Goal: Information Seeking & Learning: Learn about a topic

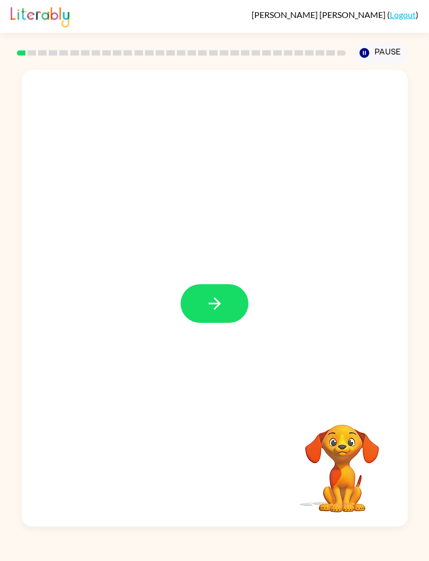
click at [204, 302] on button "button" at bounding box center [215, 303] width 68 height 39
click at [46, 204] on div at bounding box center [215, 236] width 386 height 332
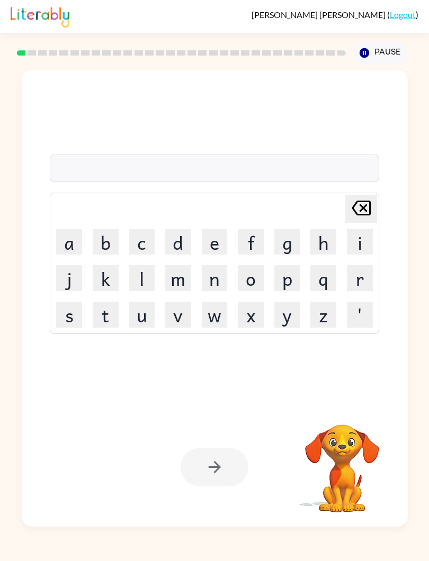
click at [74, 315] on button "s" at bounding box center [69, 315] width 26 height 26
click at [328, 239] on button "h" at bounding box center [323, 242] width 26 height 26
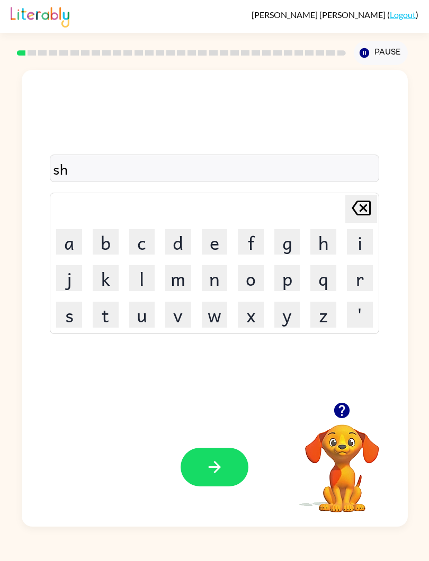
click at [141, 314] on button "u" at bounding box center [142, 315] width 26 height 26
click at [77, 306] on button "s" at bounding box center [69, 315] width 26 height 26
click at [320, 239] on button "h" at bounding box center [323, 242] width 26 height 26
click at [237, 464] on button "button" at bounding box center [215, 467] width 68 height 39
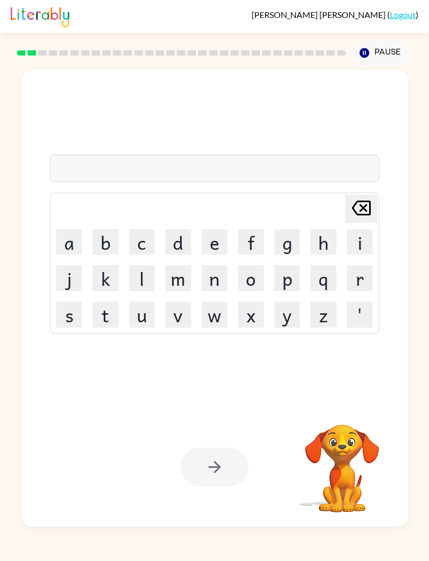
click at [62, 240] on button "a" at bounding box center [69, 242] width 26 height 26
click at [328, 282] on button "q" at bounding box center [323, 278] width 26 height 26
click at [365, 204] on icon "Delete Delete last character input" at bounding box center [360, 207] width 25 height 25
click at [288, 275] on button "p" at bounding box center [287, 278] width 26 height 26
click at [290, 278] on button "p" at bounding box center [287, 278] width 26 height 26
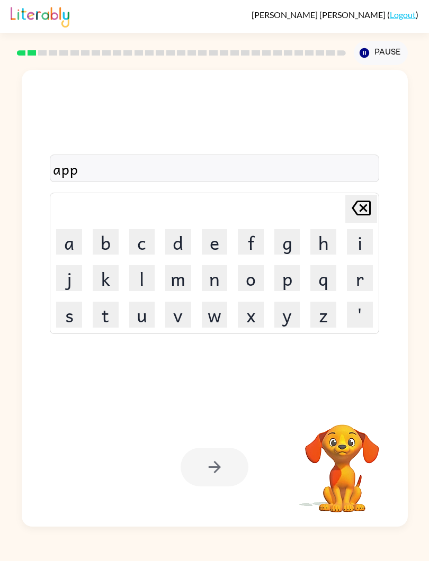
click at [211, 250] on button "e" at bounding box center [215, 242] width 26 height 26
click at [70, 242] on button "a" at bounding box center [69, 242] width 26 height 26
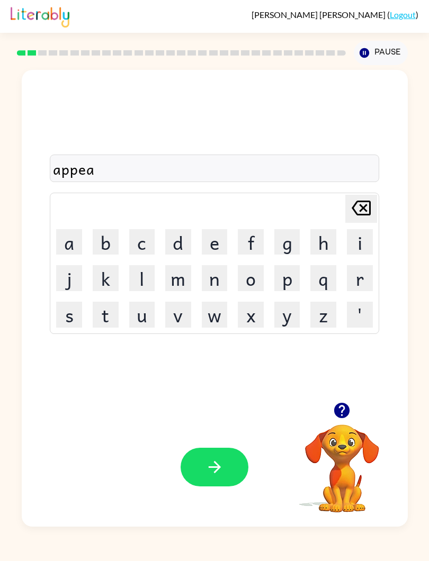
click at [358, 276] on button "r" at bounding box center [360, 278] width 26 height 26
click at [210, 255] on button "e" at bounding box center [215, 242] width 26 height 26
click at [217, 281] on button "n" at bounding box center [215, 278] width 26 height 26
click at [148, 241] on button "c" at bounding box center [142, 242] width 26 height 26
click at [213, 240] on button "e" at bounding box center [215, 242] width 26 height 26
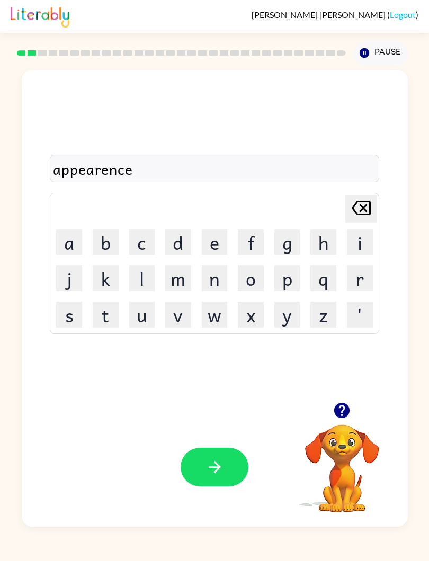
click at [81, 305] on button "s" at bounding box center [69, 315] width 26 height 26
click at [218, 461] on icon "button" at bounding box center [214, 467] width 19 height 19
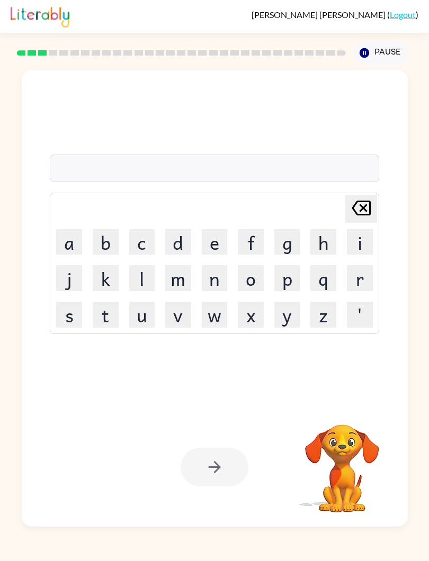
click at [355, 278] on button "r" at bounding box center [360, 278] width 26 height 26
click at [214, 236] on button "e" at bounding box center [215, 242] width 26 height 26
click at [69, 240] on button "a" at bounding box center [69, 242] width 26 height 26
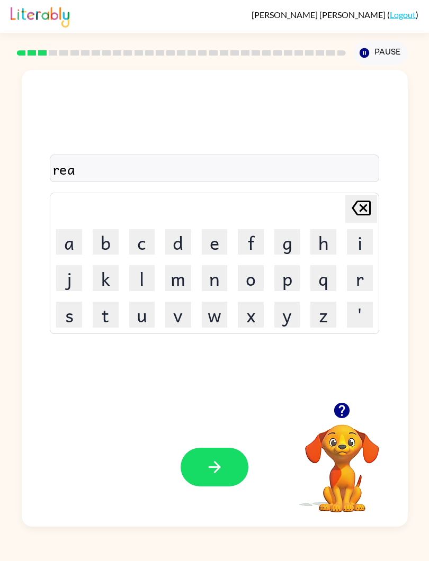
click at [140, 276] on button "l" at bounding box center [142, 278] width 26 height 26
click at [360, 246] on button "i" at bounding box center [360, 242] width 26 height 26
click at [109, 312] on button "t" at bounding box center [106, 315] width 26 height 26
click at [293, 310] on button "y" at bounding box center [287, 315] width 26 height 26
click at [238, 467] on button "button" at bounding box center [215, 467] width 68 height 39
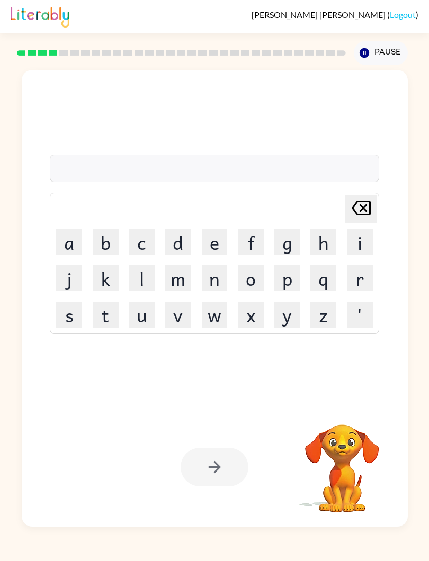
click at [203, 243] on button "e" at bounding box center [215, 242] width 26 height 26
click at [139, 278] on button "l" at bounding box center [142, 278] width 26 height 26
click at [358, 247] on button "i" at bounding box center [360, 242] width 26 height 26
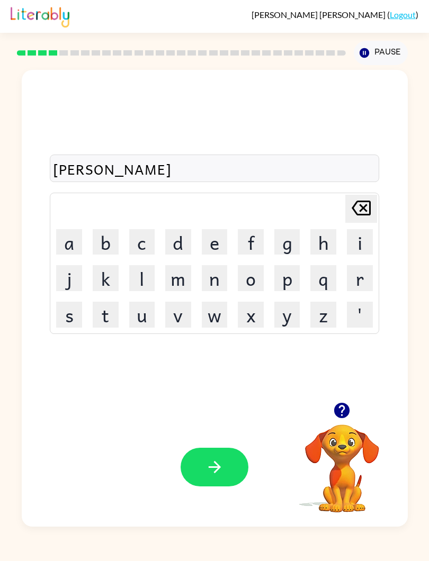
click at [178, 278] on button "m" at bounding box center [178, 278] width 26 height 26
click at [354, 244] on button "i" at bounding box center [360, 242] width 26 height 26
click at [219, 275] on button "n" at bounding box center [215, 278] width 26 height 26
click at [66, 238] on button "a" at bounding box center [69, 242] width 26 height 26
click at [105, 306] on button "t" at bounding box center [106, 315] width 26 height 26
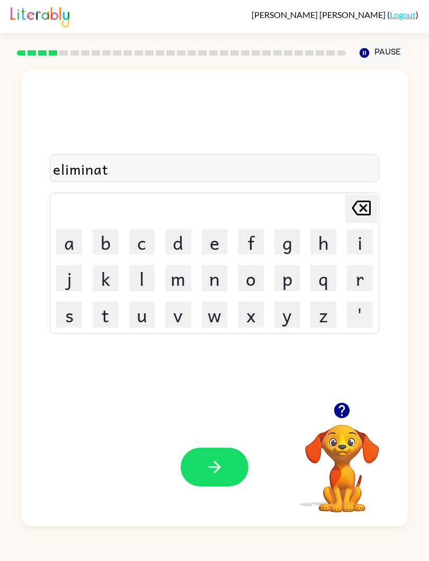
click at [216, 233] on button "e" at bounding box center [215, 242] width 26 height 26
click at [237, 472] on button "button" at bounding box center [215, 467] width 68 height 39
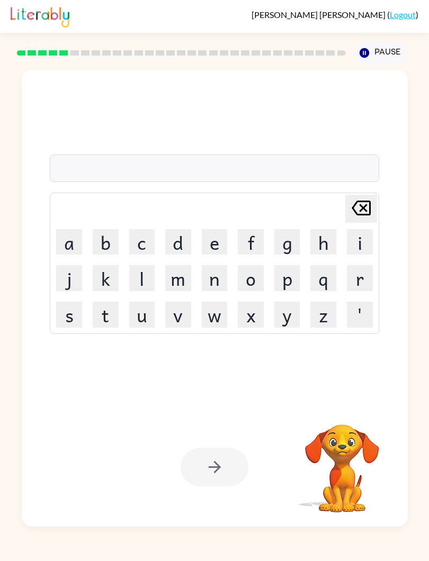
click at [171, 242] on button "d" at bounding box center [178, 242] width 26 height 26
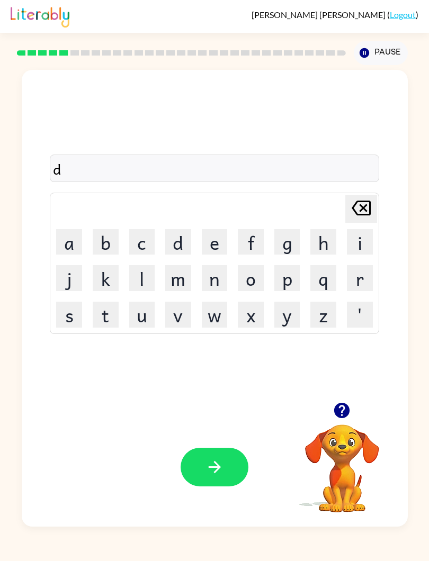
click at [139, 315] on button "u" at bounding box center [142, 315] width 26 height 26
click at [298, 277] on button "p" at bounding box center [287, 278] width 26 height 26
click at [139, 275] on button "l" at bounding box center [142, 278] width 26 height 26
click at [347, 251] on button "i" at bounding box center [360, 242] width 26 height 26
click at [148, 242] on button "c" at bounding box center [142, 242] width 26 height 26
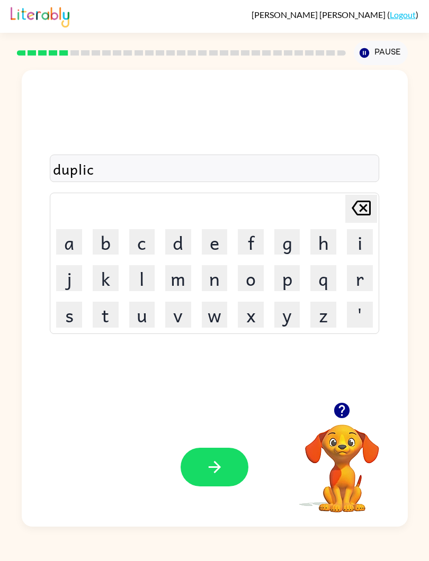
click at [75, 238] on button "a" at bounding box center [69, 242] width 26 height 26
click at [101, 303] on button "t" at bounding box center [106, 315] width 26 height 26
click at [222, 242] on button "e" at bounding box center [215, 242] width 26 height 26
click at [241, 467] on button "button" at bounding box center [215, 467] width 68 height 39
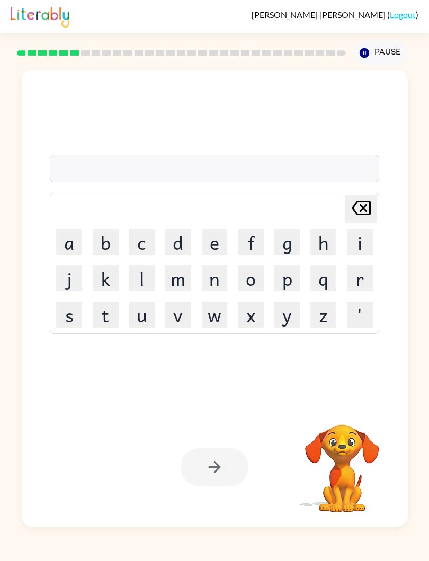
click at [181, 309] on button "v" at bounding box center [178, 315] width 26 height 26
click at [71, 240] on button "a" at bounding box center [69, 242] width 26 height 26
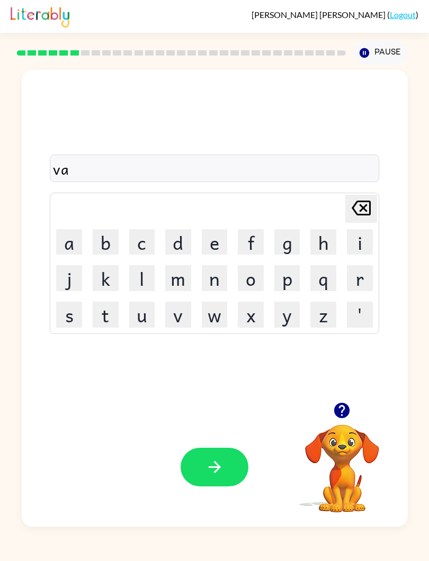
click at [140, 250] on button "c" at bounding box center [142, 242] width 26 height 26
click at [68, 240] on button "a" at bounding box center [69, 242] width 26 height 26
click at [113, 312] on button "t" at bounding box center [106, 315] width 26 height 26
click at [365, 236] on button "i" at bounding box center [360, 242] width 26 height 26
click at [253, 281] on button "o" at bounding box center [251, 278] width 26 height 26
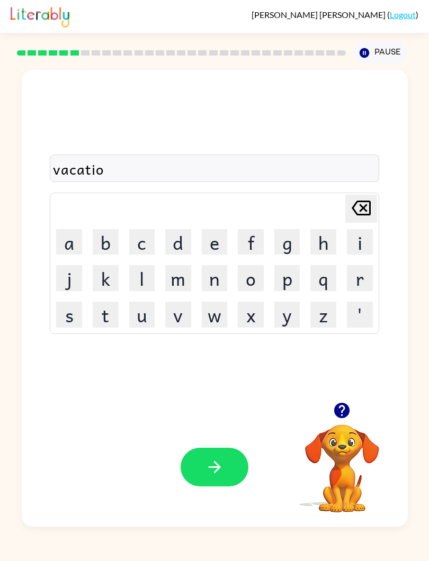
click at [223, 283] on button "n" at bounding box center [215, 278] width 26 height 26
click at [239, 468] on button "button" at bounding box center [215, 467] width 68 height 39
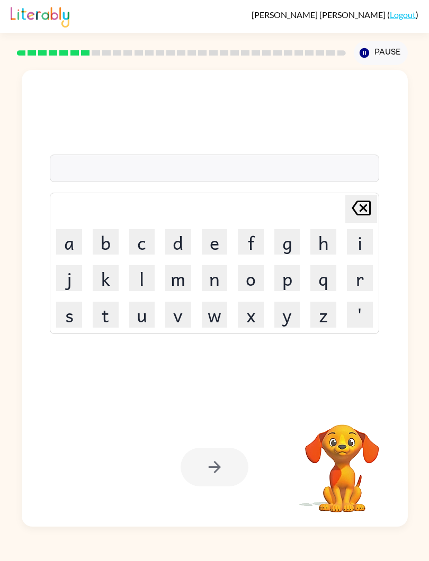
click at [294, 273] on button "p" at bounding box center [287, 278] width 26 height 26
click at [133, 313] on button "u" at bounding box center [142, 315] width 26 height 26
click at [170, 235] on button "d" at bounding box center [178, 242] width 26 height 26
click at [138, 282] on button "l" at bounding box center [142, 278] width 26 height 26
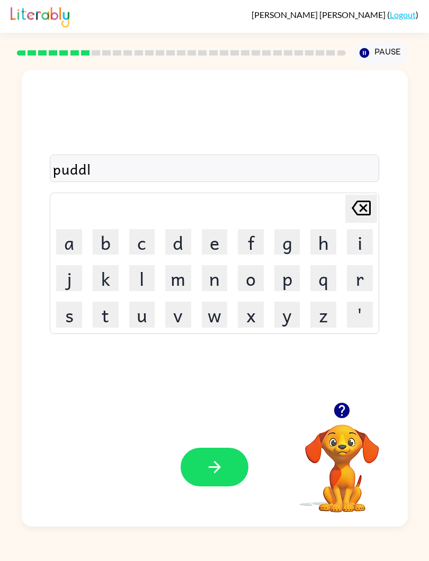
click at [222, 249] on button "e" at bounding box center [215, 242] width 26 height 26
click at [237, 471] on button "button" at bounding box center [215, 467] width 68 height 39
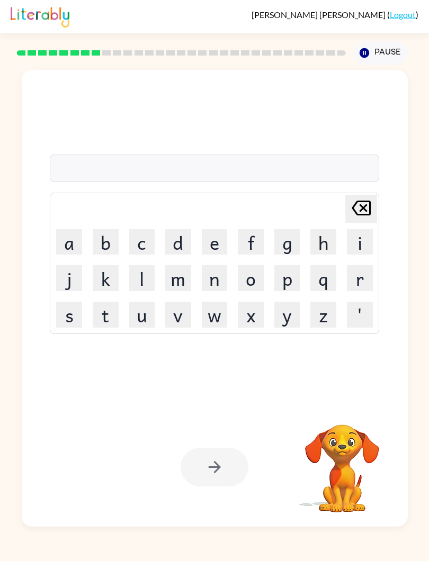
click at [65, 242] on button "a" at bounding box center [69, 242] width 26 height 26
click at [370, 208] on icon at bounding box center [361, 208] width 19 height 15
click at [369, 207] on icon at bounding box center [361, 208] width 19 height 15
click at [287, 276] on button "p" at bounding box center [287, 278] width 26 height 26
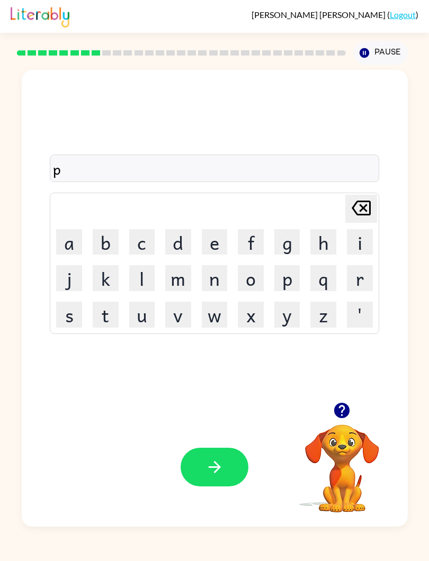
click at [359, 273] on button "r" at bounding box center [360, 278] width 26 height 26
click at [106, 303] on button "t" at bounding box center [106, 315] width 26 height 26
click at [358, 243] on button "i" at bounding box center [360, 242] width 26 height 26
click at [143, 240] on button "c" at bounding box center [142, 242] width 26 height 26
click at [155, 278] on button "l" at bounding box center [142, 278] width 26 height 26
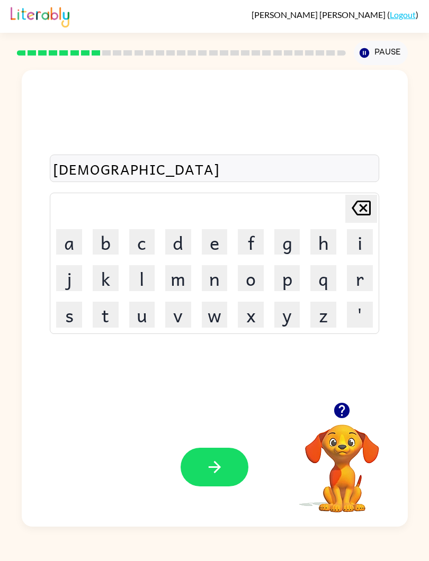
click at [225, 246] on button "e" at bounding box center [215, 242] width 26 height 26
click at [366, 213] on icon "Delete Delete last character input" at bounding box center [360, 207] width 25 height 25
click at [365, 215] on icon at bounding box center [361, 208] width 19 height 15
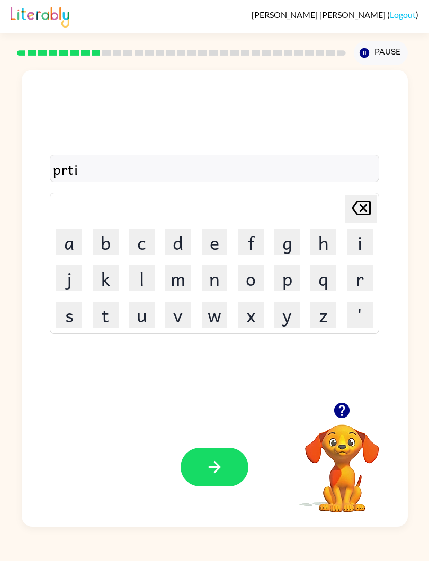
click at [368, 213] on icon "Delete Delete last character input" at bounding box center [360, 207] width 25 height 25
click at [368, 212] on icon "Delete Delete last character input" at bounding box center [360, 207] width 25 height 25
click at [65, 238] on button "a" at bounding box center [69, 242] width 26 height 26
click at [354, 269] on button "r" at bounding box center [360, 278] width 26 height 26
click at [103, 310] on button "t" at bounding box center [106, 315] width 26 height 26
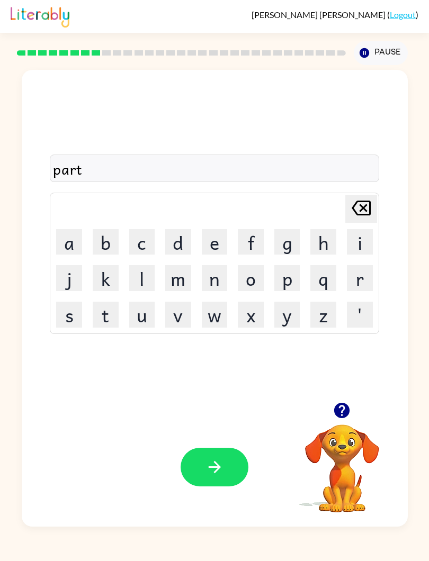
click at [357, 240] on button "i" at bounding box center [360, 242] width 26 height 26
click at [147, 245] on button "c" at bounding box center [142, 242] width 26 height 26
click at [139, 272] on button "l" at bounding box center [142, 278] width 26 height 26
click at [211, 246] on button "e" at bounding box center [215, 242] width 26 height 26
click at [233, 469] on button "button" at bounding box center [215, 467] width 68 height 39
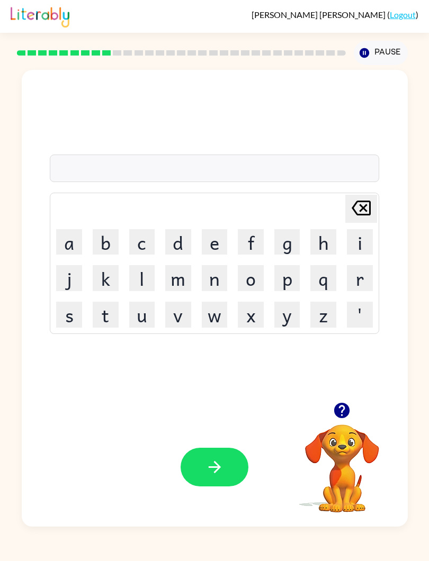
click at [345, 424] on button "button" at bounding box center [341, 410] width 27 height 27
click at [365, 284] on button "r" at bounding box center [360, 278] width 26 height 26
click at [218, 242] on button "e" at bounding box center [215, 242] width 26 height 26
click at [146, 240] on button "c" at bounding box center [142, 242] width 26 height 26
click at [70, 239] on button "a" at bounding box center [69, 242] width 26 height 26
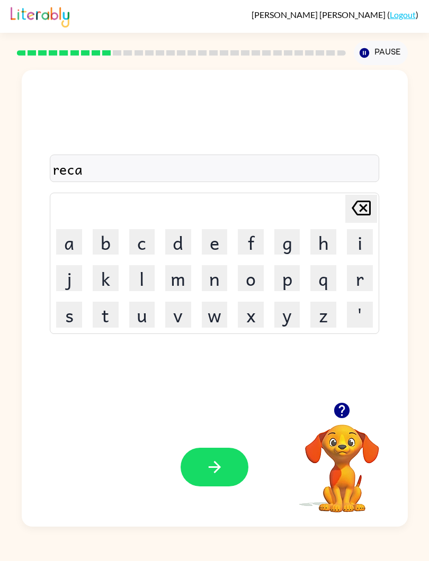
click at [324, 276] on button "q" at bounding box center [323, 278] width 26 height 26
click at [369, 212] on icon at bounding box center [361, 208] width 19 height 15
click at [287, 274] on button "p" at bounding box center [287, 278] width 26 height 26
click at [339, 403] on icon "button" at bounding box center [341, 410] width 19 height 19
click at [104, 303] on button "t" at bounding box center [106, 315] width 26 height 26
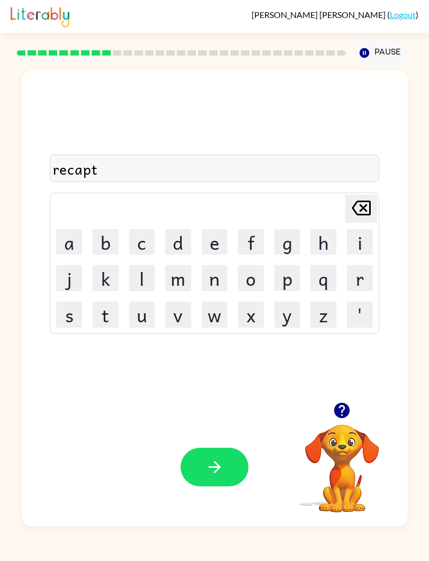
click at [135, 312] on button "u" at bounding box center [142, 315] width 26 height 26
click at [354, 277] on button "r" at bounding box center [360, 278] width 26 height 26
click at [211, 236] on button "e" at bounding box center [215, 242] width 26 height 26
click at [231, 476] on button "button" at bounding box center [215, 467] width 68 height 39
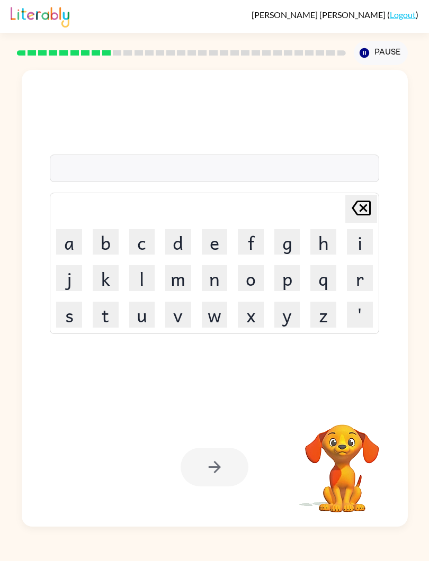
click at [239, 477] on div at bounding box center [215, 467] width 68 height 39
click at [324, 273] on button "q" at bounding box center [323, 278] width 26 height 26
click at [359, 209] on icon "Delete Delete last character input" at bounding box center [360, 207] width 25 height 25
click at [291, 267] on button "p" at bounding box center [287, 278] width 26 height 26
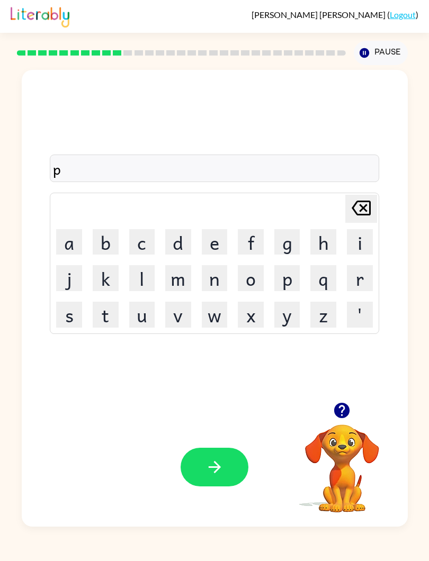
click at [358, 274] on button "r" at bounding box center [360, 278] width 26 height 26
click at [226, 248] on button "e" at bounding box center [215, 242] width 26 height 26
click at [81, 308] on button "s" at bounding box center [69, 315] width 26 height 26
click at [136, 237] on button "c" at bounding box center [142, 242] width 26 height 26
click at [321, 244] on button "h" at bounding box center [323, 242] width 26 height 26
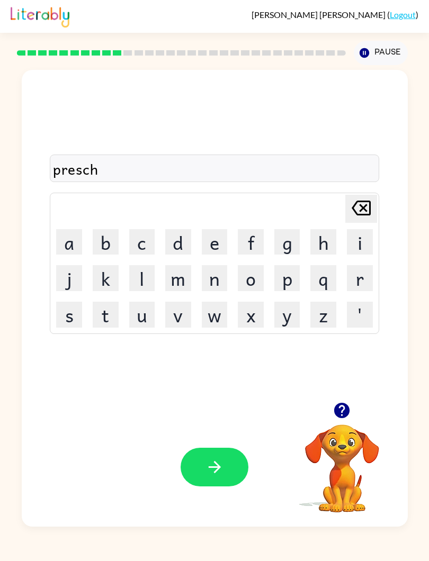
click at [254, 275] on button "o" at bounding box center [251, 278] width 26 height 26
click at [254, 274] on button "o" at bounding box center [251, 278] width 26 height 26
click at [141, 277] on button "l" at bounding box center [142, 278] width 26 height 26
click at [245, 470] on button "button" at bounding box center [215, 467] width 68 height 39
click at [144, 241] on button "c" at bounding box center [142, 242] width 26 height 26
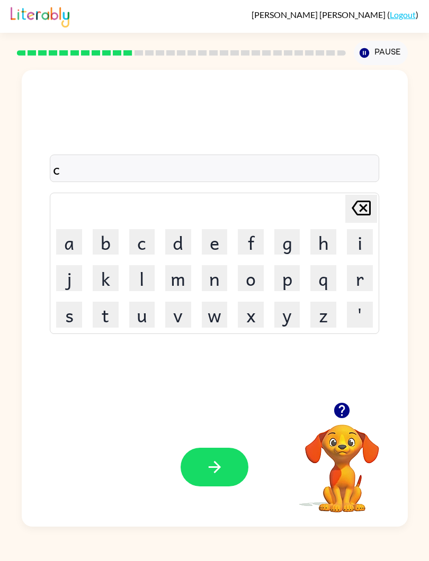
click at [356, 274] on button "r" at bounding box center [360, 278] width 26 height 26
click at [75, 233] on button "a" at bounding box center [69, 242] width 26 height 26
click at [173, 314] on button "v" at bounding box center [178, 315] width 26 height 26
click at [202, 244] on button "e" at bounding box center [215, 242] width 26 height 26
click at [190, 472] on button "button" at bounding box center [215, 467] width 68 height 39
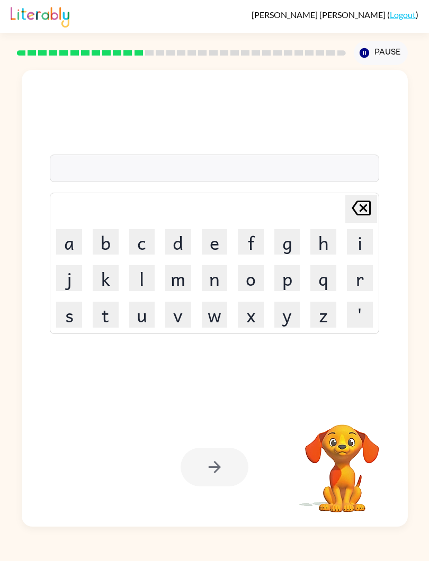
click at [162, 253] on td "d" at bounding box center [177, 241] width 35 height 35
click at [172, 237] on button "d" at bounding box center [178, 242] width 26 height 26
click at [351, 245] on button "i" at bounding box center [360, 242] width 26 height 26
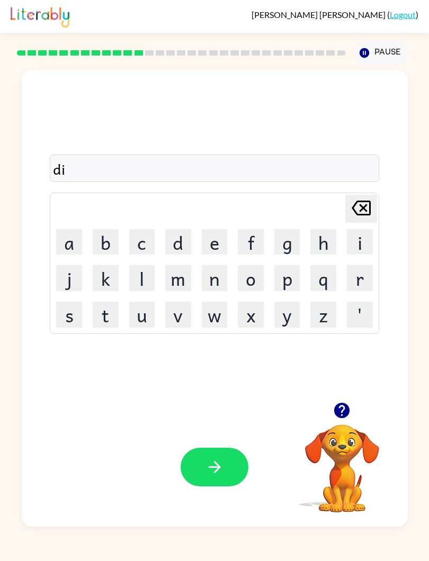
click at [138, 241] on button "c" at bounding box center [142, 242] width 26 height 26
click at [108, 312] on button "t" at bounding box center [106, 315] width 26 height 26
click at [74, 246] on button "a" at bounding box center [69, 242] width 26 height 26
click at [110, 312] on button "t" at bounding box center [106, 315] width 26 height 26
click at [210, 241] on button "e" at bounding box center [215, 242] width 26 height 26
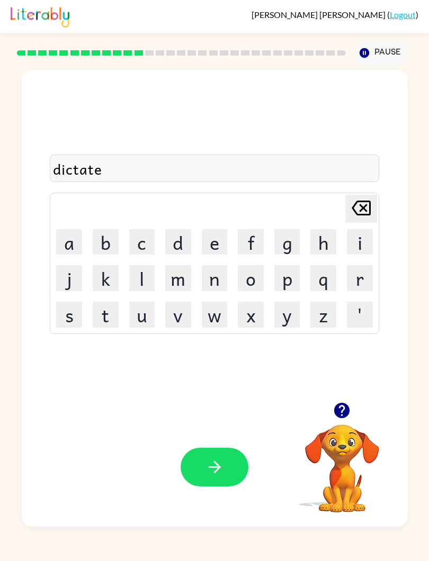
click at [198, 468] on button "button" at bounding box center [215, 467] width 68 height 39
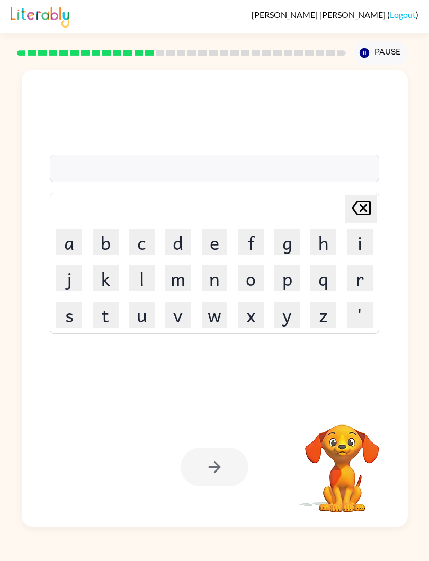
click at [293, 273] on button "p" at bounding box center [287, 278] width 26 height 26
click at [76, 244] on button "a" at bounding box center [69, 242] width 26 height 26
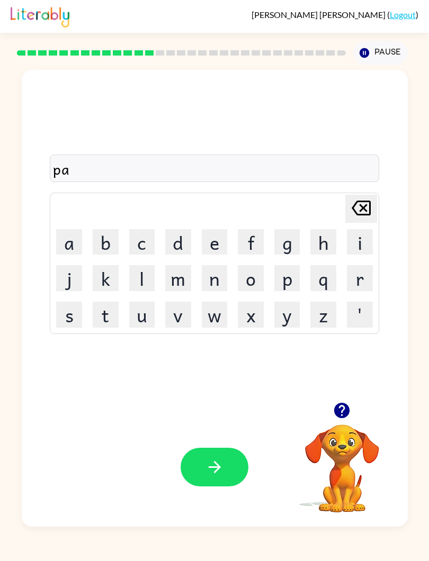
click at [291, 316] on button "y" at bounding box center [287, 315] width 26 height 26
click at [171, 283] on button "m" at bounding box center [178, 278] width 26 height 26
click at [202, 241] on button "e" at bounding box center [215, 242] width 26 height 26
click at [211, 269] on button "n" at bounding box center [215, 278] width 26 height 26
click at [105, 308] on button "t" at bounding box center [106, 315] width 26 height 26
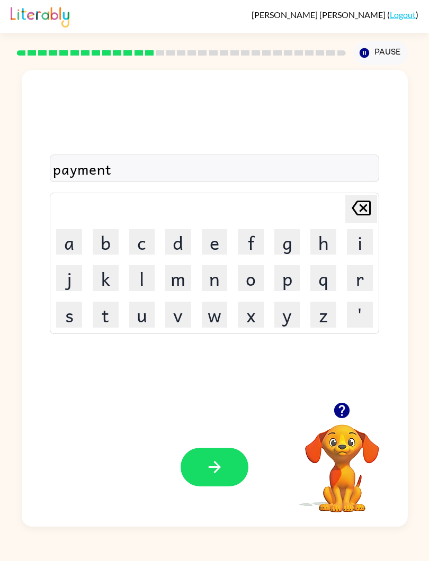
click at [195, 479] on button "button" at bounding box center [215, 467] width 68 height 39
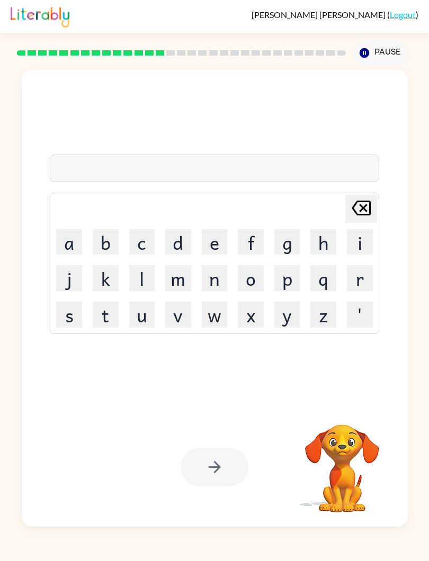
click at [172, 286] on button "m" at bounding box center [178, 278] width 26 height 26
click at [73, 244] on button "a" at bounding box center [69, 242] width 26 height 26
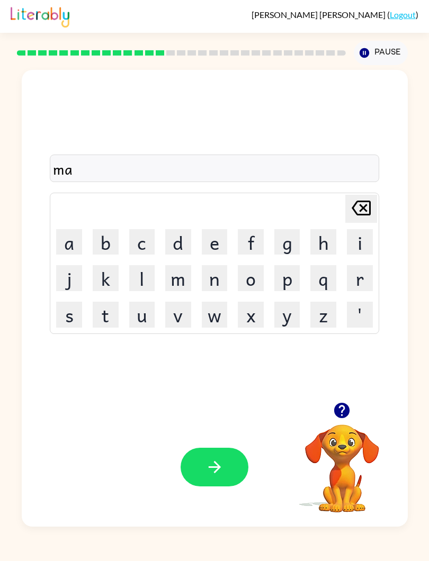
click at [361, 240] on button "i" at bounding box center [360, 242] width 26 height 26
click at [357, 202] on icon at bounding box center [361, 208] width 19 height 15
click at [66, 272] on button "j" at bounding box center [69, 278] width 26 height 26
click at [249, 274] on button "o" at bounding box center [251, 278] width 26 height 26
click at [356, 277] on button "r" at bounding box center [360, 278] width 26 height 26
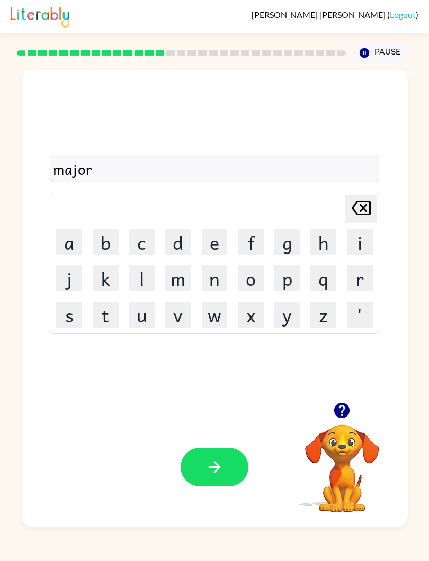
click at [234, 466] on button "button" at bounding box center [215, 467] width 68 height 39
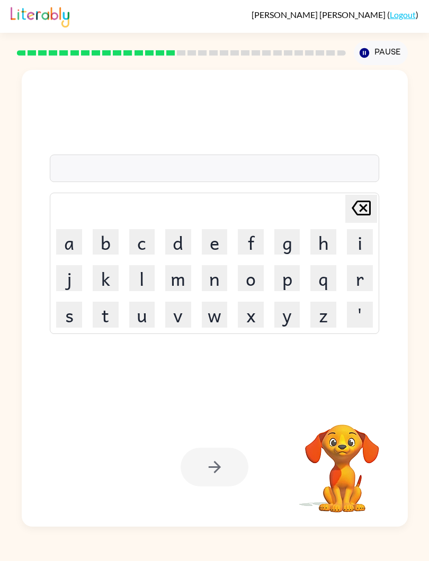
click at [73, 305] on button "s" at bounding box center [69, 315] width 26 height 26
click at [284, 290] on button "p" at bounding box center [287, 278] width 26 height 26
click at [69, 240] on button "a" at bounding box center [69, 242] width 26 height 26
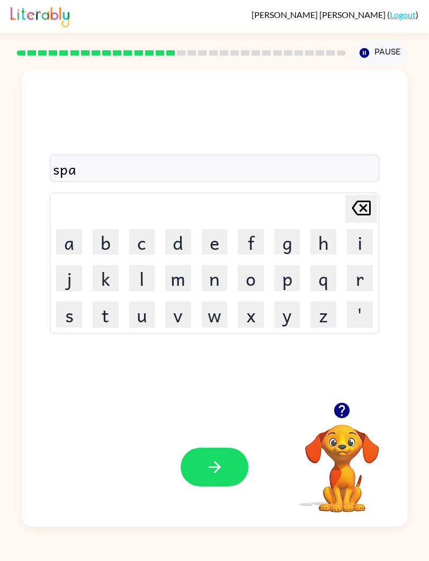
click at [361, 276] on button "r" at bounding box center [360, 278] width 26 height 26
click at [107, 274] on button "k" at bounding box center [106, 278] width 26 height 26
click at [247, 463] on button "button" at bounding box center [215, 467] width 68 height 39
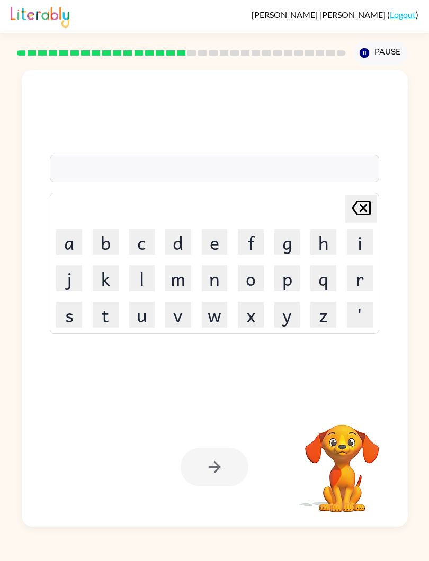
click at [282, 277] on button "p" at bounding box center [287, 278] width 26 height 26
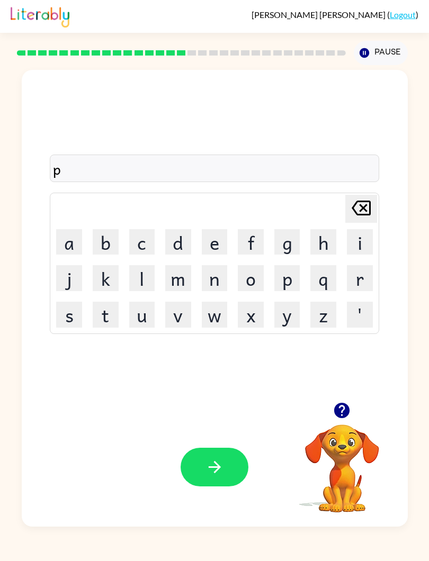
click at [68, 246] on button "a" at bounding box center [69, 242] width 26 height 26
click at [131, 271] on button "l" at bounding box center [142, 278] width 26 height 26
click at [233, 472] on button "button" at bounding box center [215, 467] width 68 height 39
click at [354, 430] on video "Your browser must support playing .mp4 files to use Literably. Please try using…" at bounding box center [342, 461] width 106 height 106
click at [358, 434] on video "Your browser must support playing .mp4 files to use Literably. Please try using…" at bounding box center [342, 461] width 106 height 106
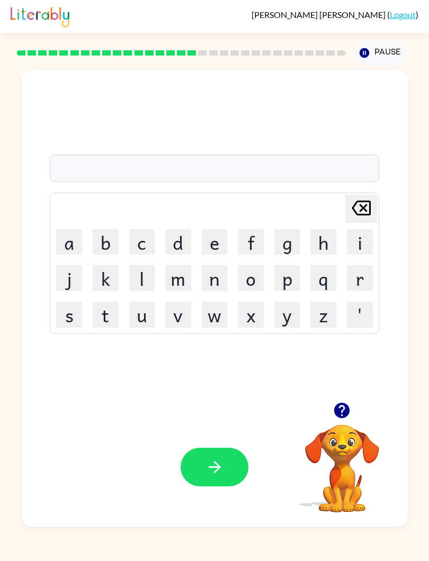
click at [353, 415] on button "button" at bounding box center [341, 410] width 27 height 27
click at [356, 418] on video "Your browser must support playing .mp4 files to use Literably. Please try using…" at bounding box center [342, 461] width 106 height 106
click at [77, 307] on button "s" at bounding box center [69, 315] width 26 height 26
click at [294, 285] on button "p" at bounding box center [287, 278] width 26 height 26
click at [363, 246] on button "i" at bounding box center [360, 242] width 26 height 26
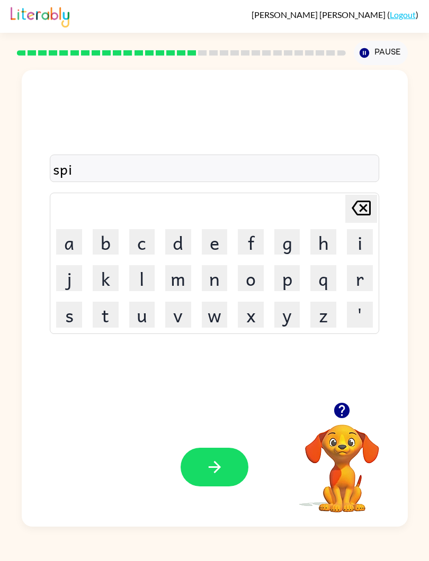
click at [224, 282] on button "n" at bounding box center [215, 278] width 26 height 26
click at [223, 282] on button "n" at bounding box center [215, 278] width 26 height 26
click at [357, 240] on button "i" at bounding box center [360, 242] width 26 height 26
click at [223, 275] on button "n" at bounding box center [215, 278] width 26 height 26
click at [296, 247] on button "g" at bounding box center [287, 242] width 26 height 26
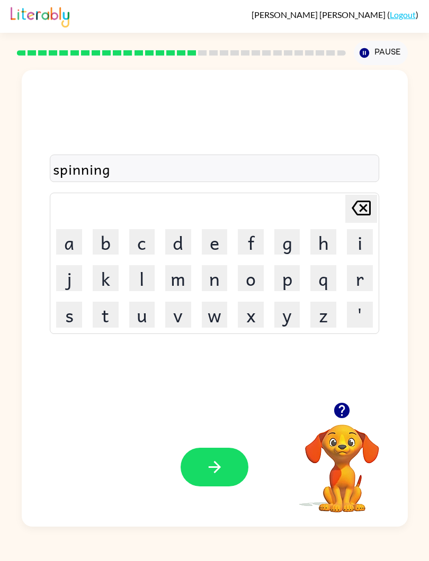
click at [233, 449] on button "button" at bounding box center [215, 467] width 68 height 39
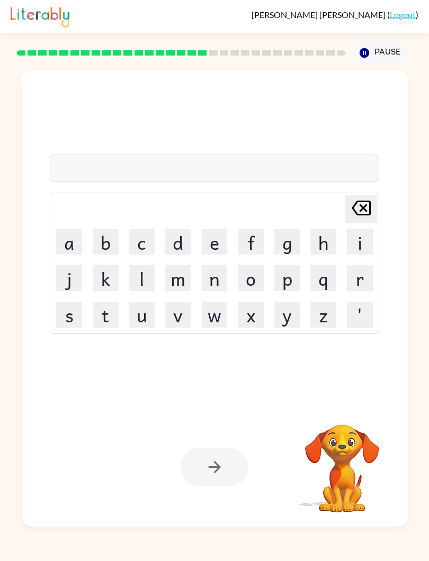
click at [295, 238] on button "g" at bounding box center [287, 242] width 26 height 26
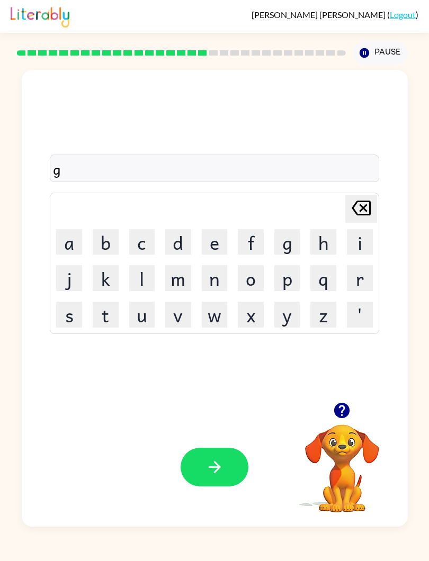
click at [362, 273] on button "r" at bounding box center [360, 278] width 26 height 26
click at [137, 309] on button "u" at bounding box center [142, 315] width 26 height 26
click at [179, 287] on button "m" at bounding box center [178, 278] width 26 height 26
click at [294, 277] on button "p" at bounding box center [287, 278] width 26 height 26
click at [349, 242] on button "i" at bounding box center [360, 242] width 26 height 26
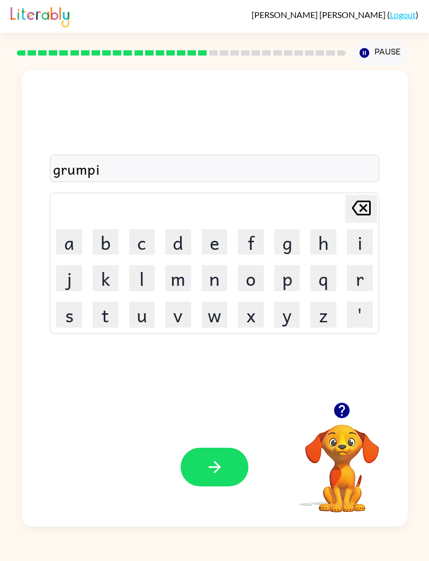
click at [209, 240] on button "e" at bounding box center [215, 242] width 26 height 26
click at [70, 314] on button "s" at bounding box center [69, 315] width 26 height 26
click at [106, 311] on button "t" at bounding box center [106, 315] width 26 height 26
click at [235, 472] on button "button" at bounding box center [215, 467] width 68 height 39
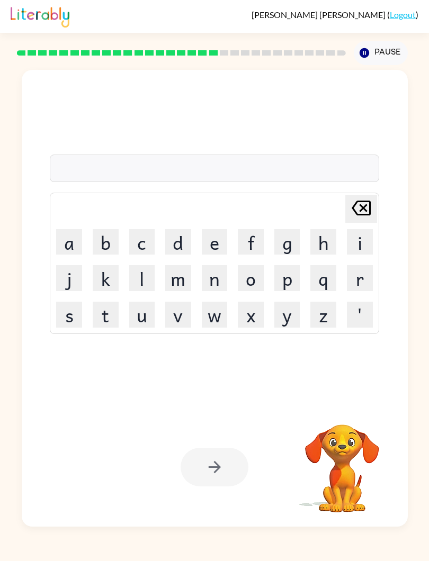
click at [372, 283] on button "r" at bounding box center [360, 278] width 26 height 26
click at [365, 199] on icon "Delete Delete last character input" at bounding box center [360, 207] width 25 height 25
click at [351, 244] on button "i" at bounding box center [360, 242] width 26 height 26
click at [208, 270] on button "n" at bounding box center [215, 278] width 26 height 26
click at [144, 248] on button "c" at bounding box center [142, 242] width 26 height 26
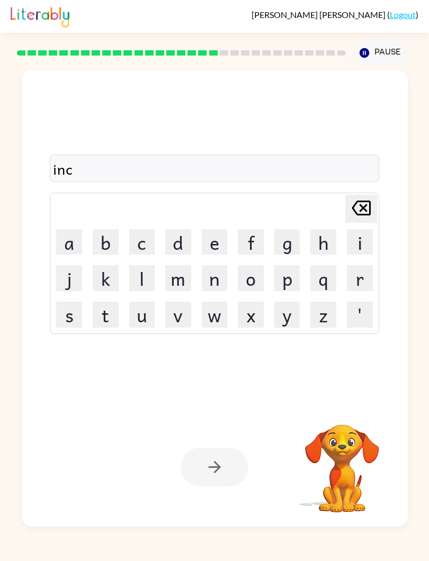
click at [355, 272] on button "r" at bounding box center [360, 278] width 26 height 26
click at [211, 245] on button "e" at bounding box center [215, 242] width 26 height 26
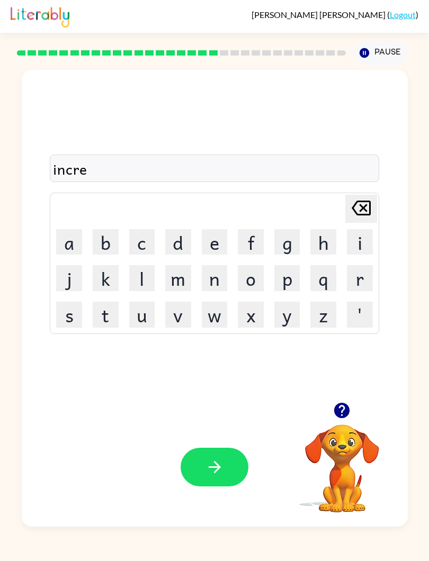
click at [172, 241] on button "d" at bounding box center [178, 242] width 26 height 26
click at [347, 245] on button "i" at bounding box center [360, 242] width 26 height 26
click at [108, 241] on button "b" at bounding box center [106, 242] width 26 height 26
click at [146, 286] on button "l" at bounding box center [142, 278] width 26 height 26
click at [227, 238] on button "e" at bounding box center [215, 242] width 26 height 26
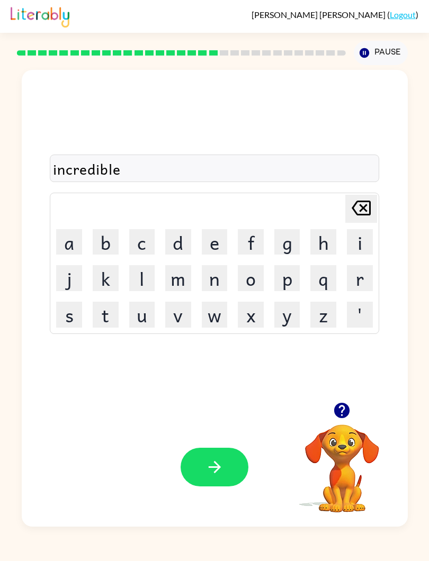
click at [209, 469] on icon "button" at bounding box center [214, 467] width 19 height 19
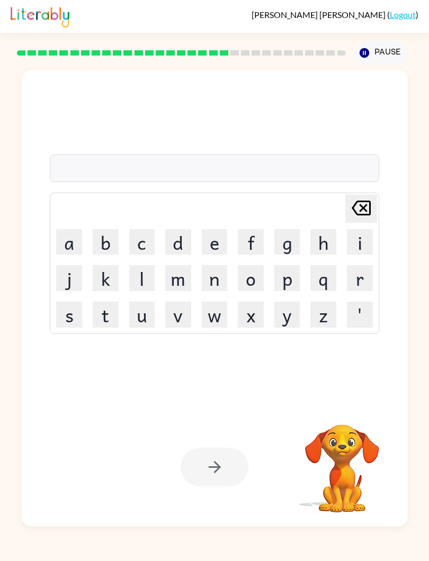
click at [360, 247] on button "i" at bounding box center [360, 242] width 26 height 26
click at [366, 215] on icon at bounding box center [361, 208] width 19 height 15
click at [145, 285] on button "l" at bounding box center [142, 278] width 26 height 26
click at [356, 244] on button "i" at bounding box center [360, 242] width 26 height 26
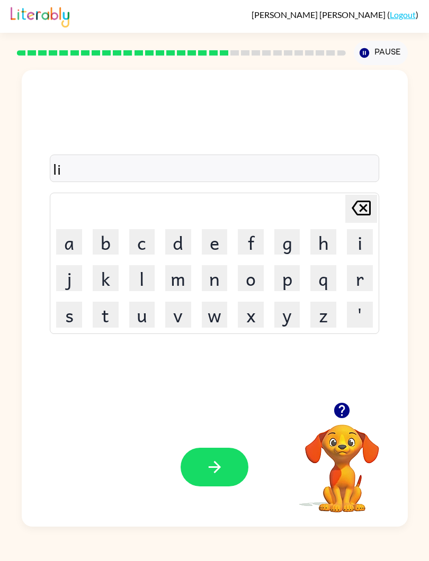
click at [65, 323] on button "s" at bounding box center [69, 315] width 26 height 26
click at [105, 316] on button "t" at bounding box center [106, 315] width 26 height 26
click at [214, 248] on button "e" at bounding box center [215, 242] width 26 height 26
click at [212, 290] on button "n" at bounding box center [215, 278] width 26 height 26
click at [220, 246] on button "e" at bounding box center [215, 242] width 26 height 26
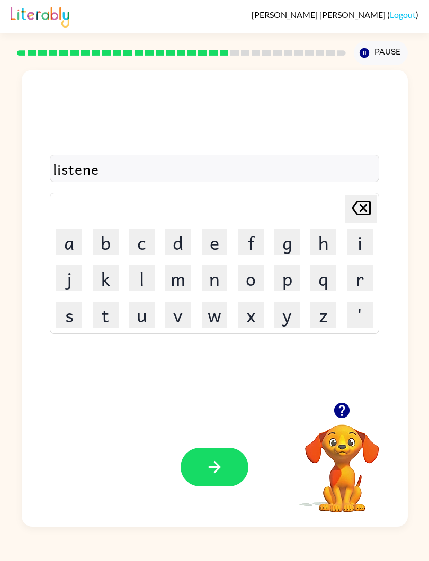
click at [174, 243] on button "d" at bounding box center [178, 242] width 26 height 26
click at [225, 463] on button "button" at bounding box center [215, 467] width 68 height 39
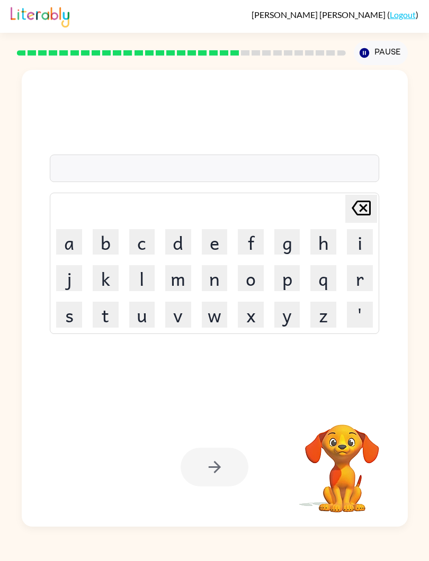
click at [327, 164] on div at bounding box center [214, 169] width 329 height 28
click at [226, 276] on button "n" at bounding box center [215, 278] width 26 height 26
click at [251, 279] on button "o" at bounding box center [251, 278] width 26 height 26
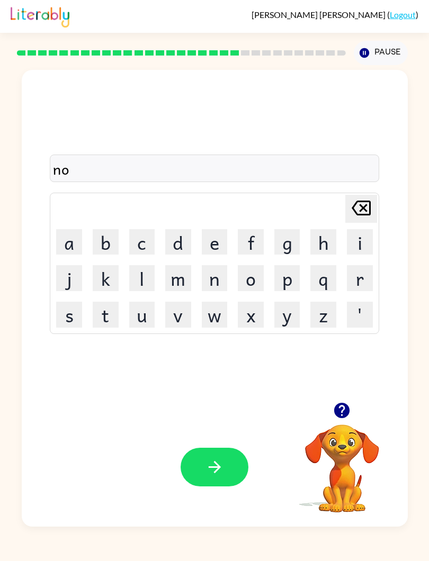
click at [180, 278] on button "m" at bounding box center [178, 278] width 26 height 26
click at [366, 242] on button "i" at bounding box center [360, 242] width 26 height 26
click at [222, 282] on button "n" at bounding box center [215, 278] width 26 height 26
click at [67, 238] on button "a" at bounding box center [69, 242] width 26 height 26
click at [111, 310] on button "t" at bounding box center [106, 315] width 26 height 26
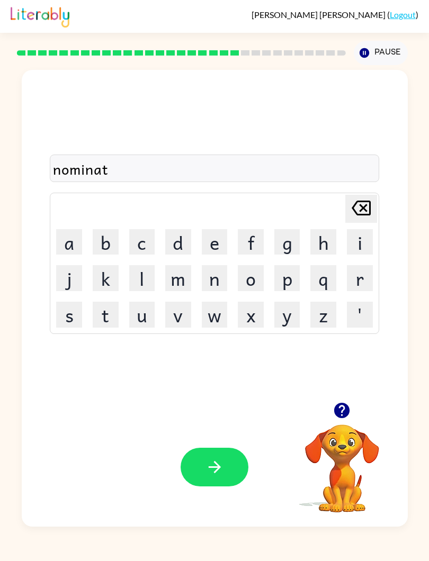
click at [222, 248] on button "e" at bounding box center [215, 242] width 26 height 26
click at [237, 474] on button "button" at bounding box center [215, 467] width 68 height 39
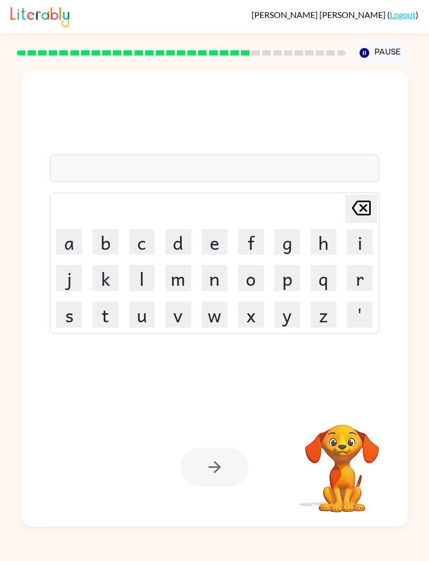
click at [78, 311] on button "s" at bounding box center [69, 315] width 26 height 26
click at [140, 309] on button "u" at bounding box center [142, 315] width 26 height 26
click at [79, 312] on button "s" at bounding box center [69, 315] width 26 height 26
click at [110, 312] on button "t" at bounding box center [106, 315] width 26 height 26
click at [80, 237] on button "a" at bounding box center [69, 242] width 26 height 26
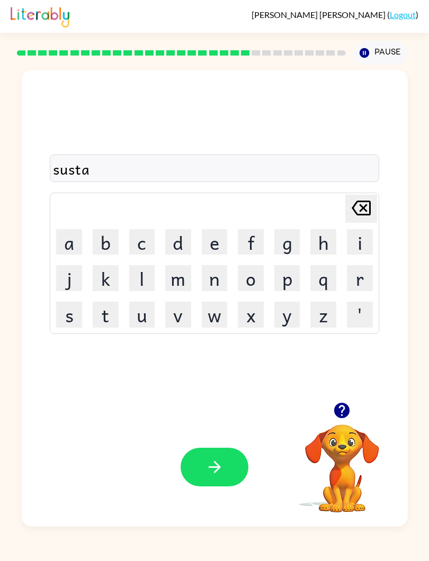
click at [352, 237] on button "i" at bounding box center [360, 242] width 26 height 26
click at [220, 274] on button "n" at bounding box center [215, 278] width 26 height 26
click at [236, 475] on button "button" at bounding box center [215, 467] width 68 height 39
click at [345, 403] on icon "button" at bounding box center [341, 410] width 19 height 19
click at [227, 310] on button "w" at bounding box center [215, 315] width 26 height 26
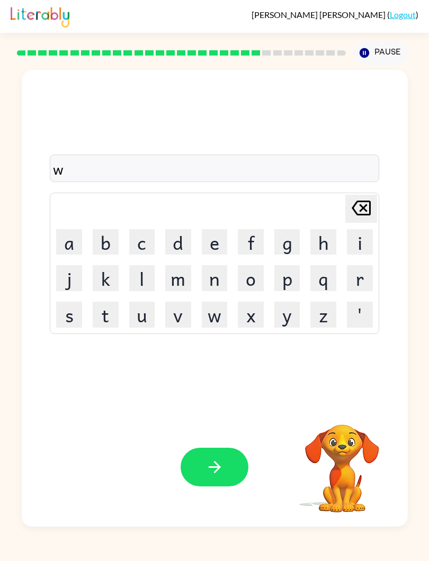
click at [255, 275] on button "o" at bounding box center [251, 278] width 26 height 26
click at [349, 411] on icon "button" at bounding box center [341, 410] width 15 height 15
click at [181, 247] on button "d" at bounding box center [178, 242] width 26 height 26
click at [288, 313] on button "y" at bounding box center [287, 315] width 26 height 26
click at [350, 211] on icon "Delete Delete last character input" at bounding box center [360, 207] width 25 height 25
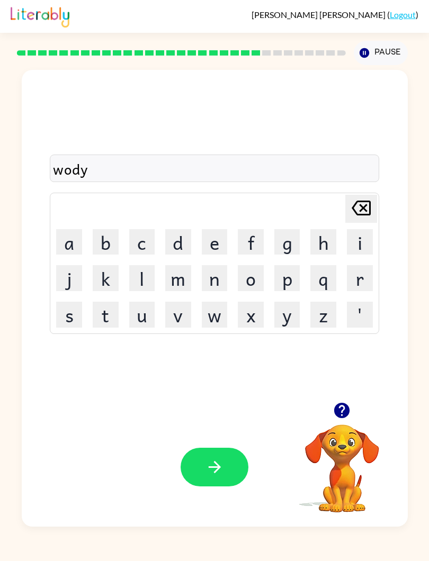
click at [350, 210] on icon "Delete Delete last character input" at bounding box center [360, 207] width 25 height 25
click at [368, 269] on button "r" at bounding box center [360, 278] width 26 height 26
click at [171, 245] on button "d" at bounding box center [178, 242] width 26 height 26
click at [284, 305] on button "y" at bounding box center [287, 315] width 26 height 26
click at [237, 476] on button "button" at bounding box center [215, 467] width 68 height 39
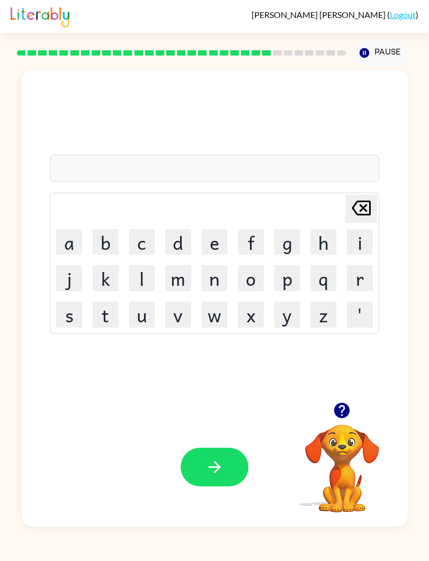
click at [365, 274] on button "r" at bounding box center [360, 278] width 26 height 26
click at [209, 237] on button "e" at bounding box center [215, 242] width 26 height 26
click at [140, 284] on button "l" at bounding box center [142, 278] width 26 height 26
click at [71, 250] on button "a" at bounding box center [69, 242] width 26 height 26
click at [102, 311] on button "t" at bounding box center [106, 315] width 26 height 26
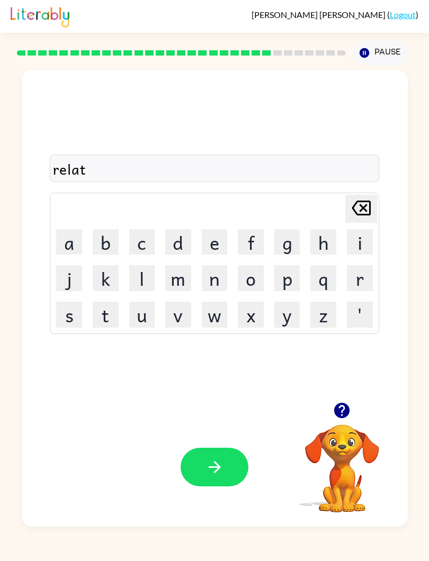
click at [211, 244] on button "e" at bounding box center [215, 242] width 26 height 26
click at [175, 238] on button "d" at bounding box center [178, 242] width 26 height 26
click at [242, 467] on button "button" at bounding box center [215, 467] width 68 height 39
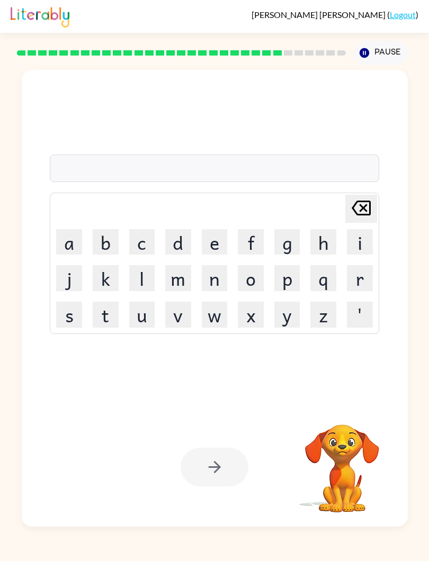
click at [101, 279] on button "k" at bounding box center [106, 278] width 26 height 26
click at [356, 242] on button "i" at bounding box center [360, 242] width 26 height 26
click at [97, 314] on button "t" at bounding box center [106, 315] width 26 height 26
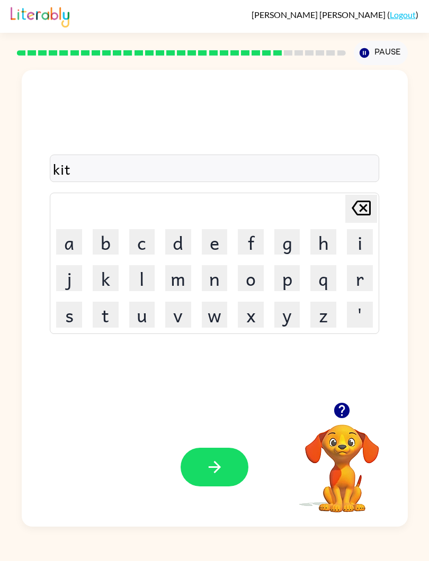
click at [216, 241] on button "e" at bounding box center [215, 242] width 26 height 26
click at [206, 280] on button "n" at bounding box center [215, 278] width 26 height 26
click at [355, 217] on icon "Delete Delete last character input" at bounding box center [360, 207] width 25 height 25
click at [355, 216] on icon "Delete Delete last character input" at bounding box center [360, 207] width 25 height 25
click at [102, 311] on button "t" at bounding box center [106, 315] width 26 height 26
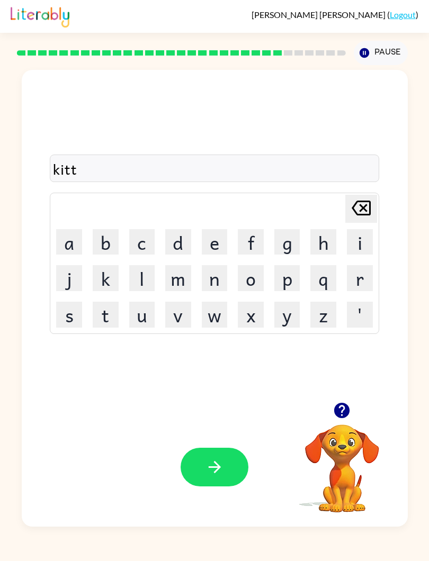
click at [202, 237] on button "e" at bounding box center [215, 242] width 26 height 26
click at [211, 277] on button "n" at bounding box center [215, 278] width 26 height 26
click at [242, 475] on button "button" at bounding box center [215, 467] width 68 height 39
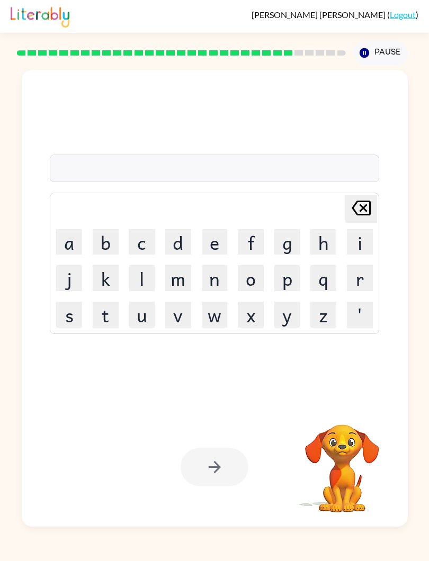
click at [161, 237] on td "d" at bounding box center [177, 241] width 35 height 35
click at [170, 239] on button "d" at bounding box center [178, 242] width 26 height 26
click at [206, 236] on button "e" at bounding box center [215, 242] width 26 height 26
click at [291, 274] on button "p" at bounding box center [287, 278] width 26 height 26
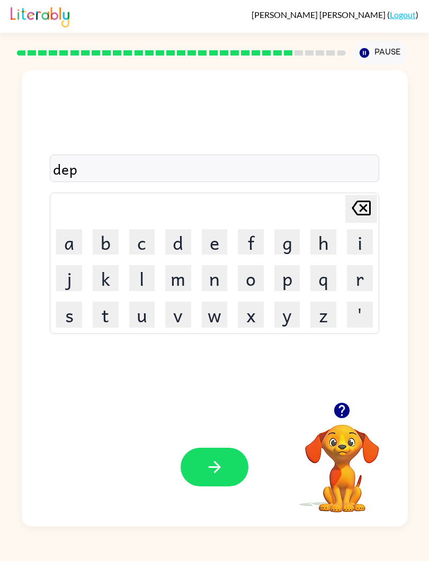
click at [64, 240] on button "a" at bounding box center [69, 242] width 26 height 26
click at [365, 272] on button "r" at bounding box center [360, 278] width 26 height 26
click at [106, 312] on button "t" at bounding box center [106, 315] width 26 height 26
click at [190, 276] on button "m" at bounding box center [178, 278] width 26 height 26
click at [346, 402] on icon "button" at bounding box center [341, 410] width 19 height 19
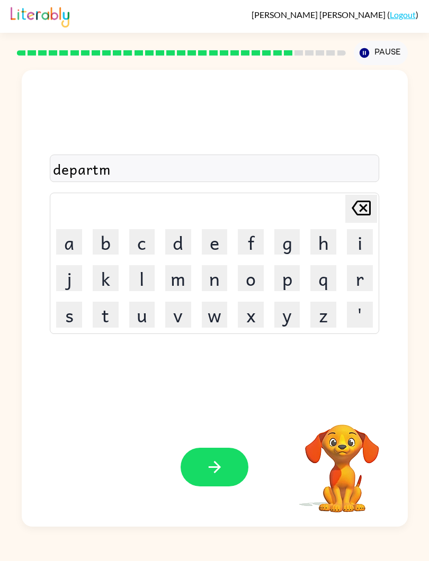
click at [346, 401] on div "departm Delete Delete last character input a b c d e f g h i j k l m n o p q r …" at bounding box center [215, 236] width 386 height 332
click at [342, 398] on div "departm Delete Delete last character input a b c d e f g h i j k l m n o p q r …" at bounding box center [215, 236] width 386 height 332
click at [342, 399] on div "departm Delete Delete last character input a b c d e f g h i j k l m n o p q r …" at bounding box center [215, 236] width 386 height 332
click at [205, 237] on button "e" at bounding box center [215, 242] width 26 height 26
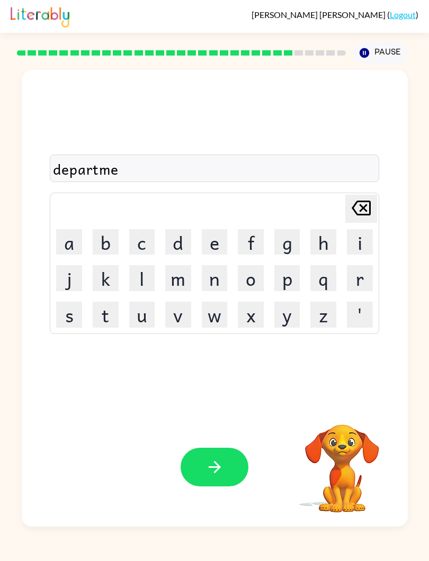
click at [219, 266] on button "n" at bounding box center [215, 278] width 26 height 26
click at [96, 313] on button "t" at bounding box center [106, 315] width 26 height 26
click at [245, 469] on button "button" at bounding box center [215, 467] width 68 height 39
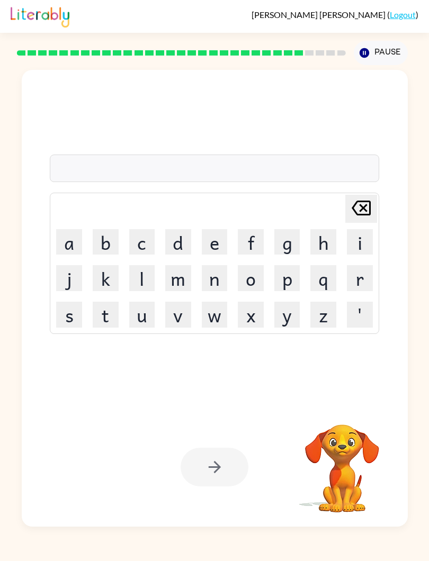
click at [73, 307] on button "s" at bounding box center [69, 315] width 26 height 26
click at [138, 282] on button "l" at bounding box center [142, 278] width 26 height 26
click at [353, 234] on button "i" at bounding box center [360, 242] width 26 height 26
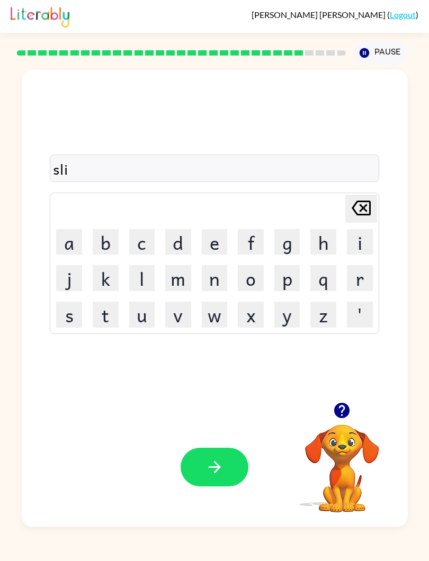
click at [292, 243] on button "g" at bounding box center [287, 242] width 26 height 26
click at [331, 246] on button "h" at bounding box center [323, 242] width 26 height 26
click at [106, 318] on button "t" at bounding box center [106, 315] width 26 height 26
click at [246, 471] on button "button" at bounding box center [215, 467] width 68 height 39
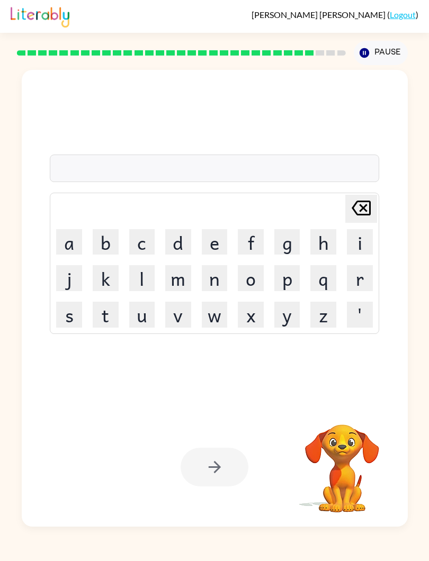
click at [138, 302] on button "u" at bounding box center [142, 315] width 26 height 26
click at [217, 276] on button "n" at bounding box center [215, 278] width 26 height 26
click at [353, 239] on button "i" at bounding box center [360, 242] width 26 height 26
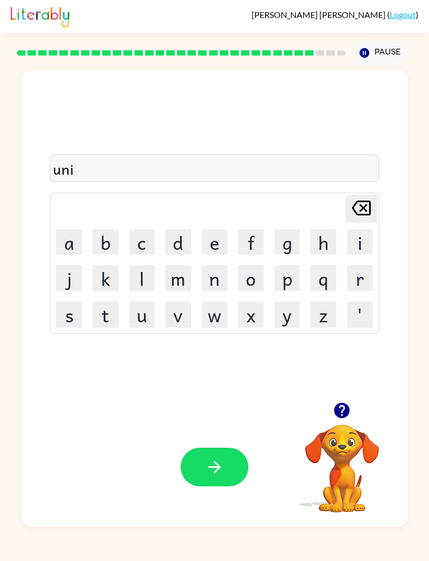
click at [175, 311] on button "v" at bounding box center [178, 315] width 26 height 26
click at [216, 245] on button "e" at bounding box center [215, 242] width 26 height 26
click at [359, 278] on button "r" at bounding box center [360, 278] width 26 height 26
click at [71, 307] on button "s" at bounding box center [69, 315] width 26 height 26
click at [74, 251] on button "a" at bounding box center [69, 242] width 26 height 26
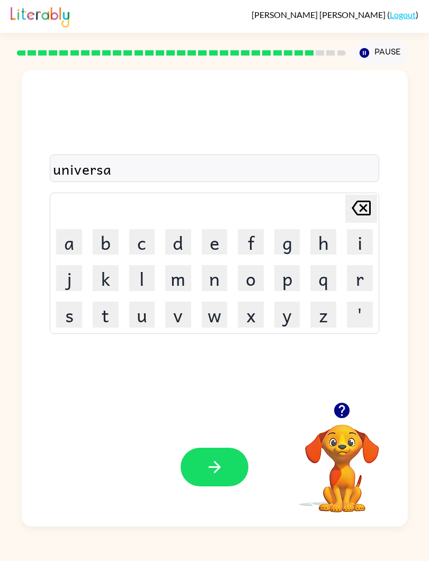
click at [138, 278] on button "l" at bounding box center [142, 278] width 26 height 26
click at [225, 449] on button "button" at bounding box center [215, 467] width 68 height 39
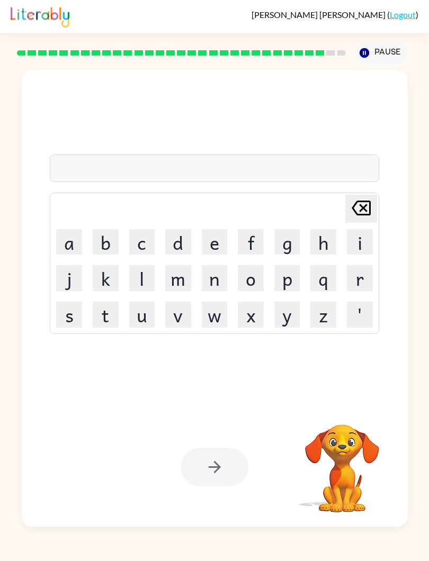
click at [72, 318] on button "s" at bounding box center [69, 315] width 26 height 26
click at [357, 238] on button "i" at bounding box center [360, 242] width 26 height 26
click at [136, 270] on button "l" at bounding box center [142, 278] width 26 height 26
click at [182, 317] on button "v" at bounding box center [178, 315] width 26 height 26
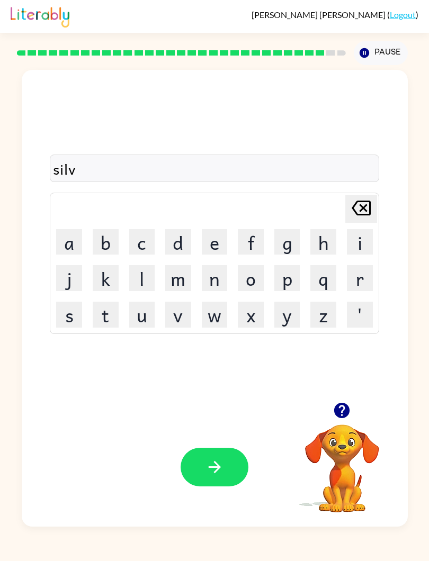
click at [204, 244] on button "e" at bounding box center [215, 242] width 26 height 26
click at [359, 275] on button "r" at bounding box center [360, 278] width 26 height 26
click at [217, 310] on button "w" at bounding box center [215, 315] width 26 height 26
click at [69, 241] on button "a" at bounding box center [69, 242] width 26 height 26
click at [342, 417] on icon "button" at bounding box center [341, 410] width 15 height 15
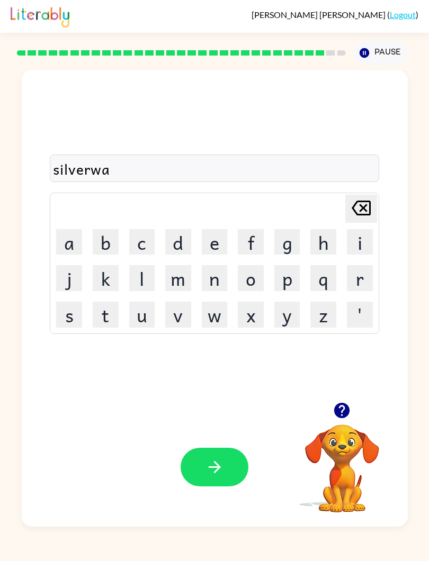
click at [342, 417] on video "Your browser must support playing .mp4 files to use Literably. Please try using…" at bounding box center [342, 461] width 106 height 106
click at [360, 282] on button "r" at bounding box center [360, 278] width 26 height 26
click at [222, 247] on button "e" at bounding box center [215, 242] width 26 height 26
click at [204, 460] on button "button" at bounding box center [215, 467] width 68 height 39
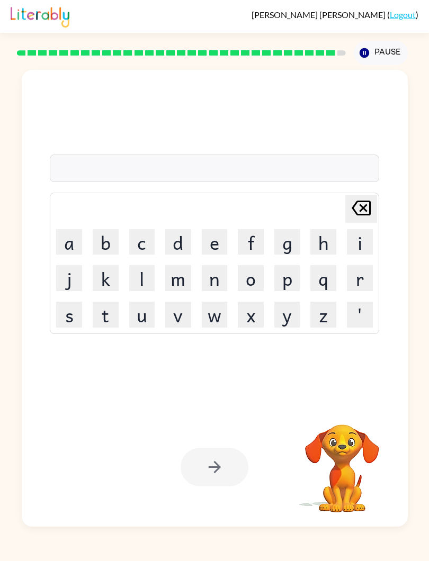
click at [212, 255] on button "e" at bounding box center [215, 242] width 26 height 26
click at [223, 283] on button "n" at bounding box center [215, 278] width 26 height 26
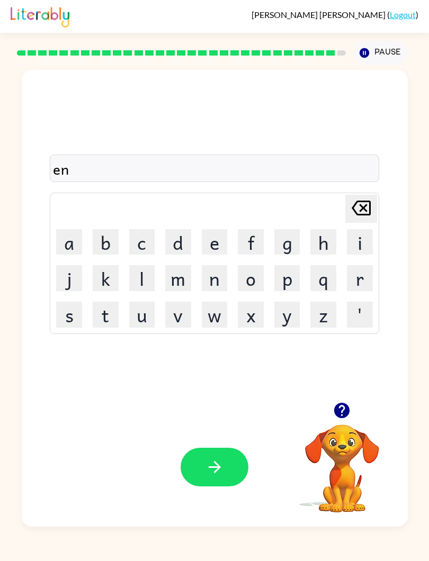
click at [135, 244] on button "c" at bounding box center [142, 242] width 26 height 26
click at [259, 285] on button "o" at bounding box center [251, 278] width 26 height 26
click at [136, 310] on button "u" at bounding box center [142, 315] width 26 height 26
click at [221, 278] on button "n" at bounding box center [215, 278] width 26 height 26
click at [103, 305] on button "t" at bounding box center [106, 315] width 26 height 26
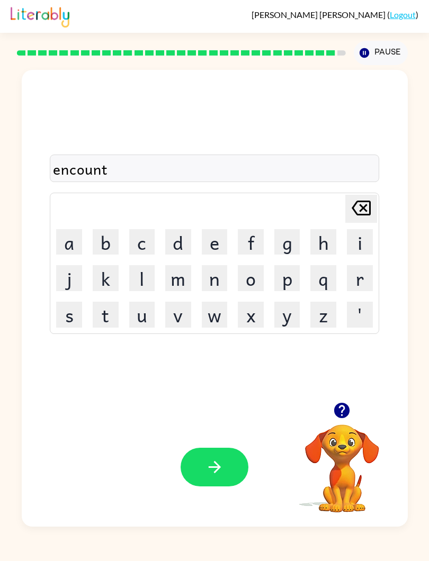
click at [216, 241] on button "e" at bounding box center [215, 242] width 26 height 26
click at [362, 291] on button "r" at bounding box center [360, 278] width 26 height 26
click at [226, 461] on button "button" at bounding box center [215, 467] width 68 height 39
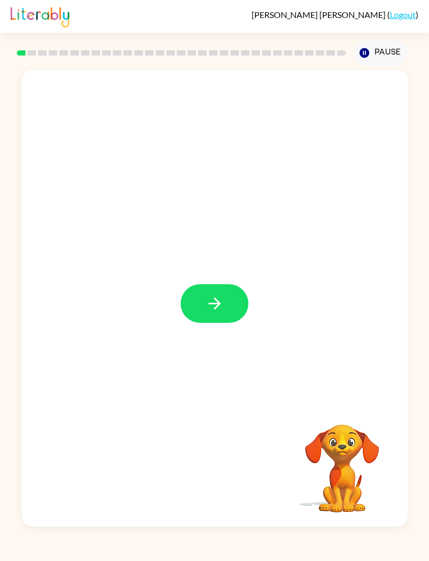
click at [205, 310] on icon "button" at bounding box center [214, 303] width 19 height 19
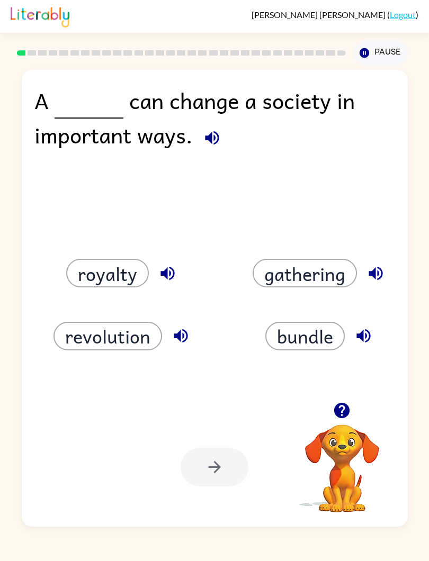
click at [98, 335] on button "revolution" at bounding box center [107, 336] width 109 height 29
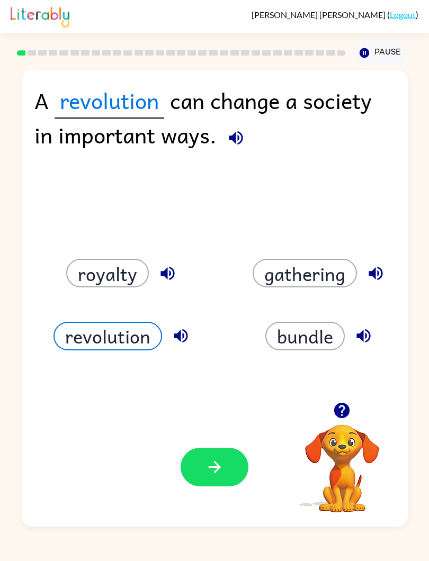
click at [210, 460] on icon "button" at bounding box center [214, 467] width 19 height 19
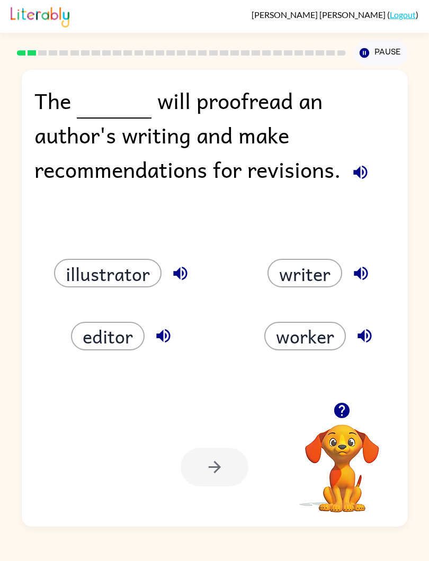
click at [134, 163] on div "The will proofread an author's writing and make recommendations for revisions." at bounding box center [214, 123] width 360 height 80
click at [279, 287] on button "writer" at bounding box center [304, 273] width 75 height 29
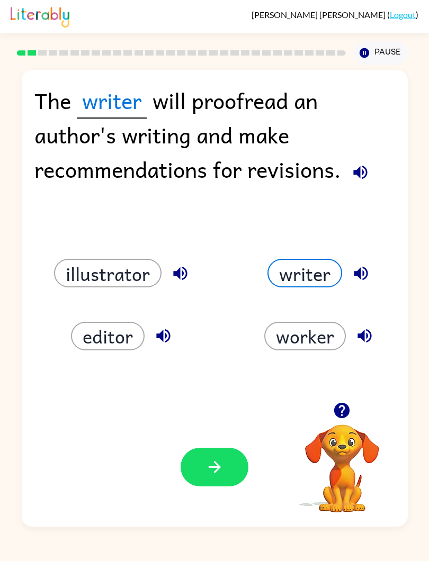
click at [292, 282] on button "writer" at bounding box center [304, 273] width 75 height 29
click at [103, 330] on button "editor" at bounding box center [108, 336] width 74 height 29
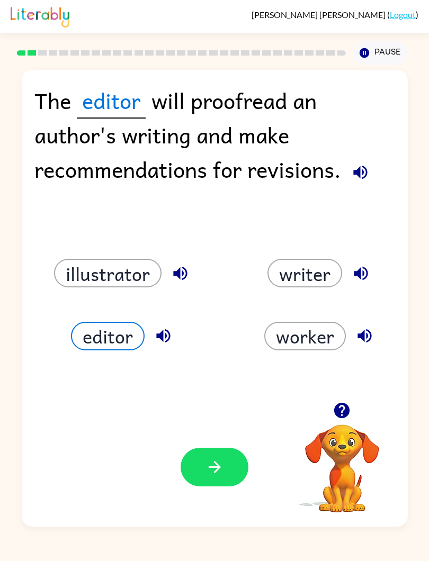
click at [215, 475] on icon "button" at bounding box center [214, 467] width 19 height 19
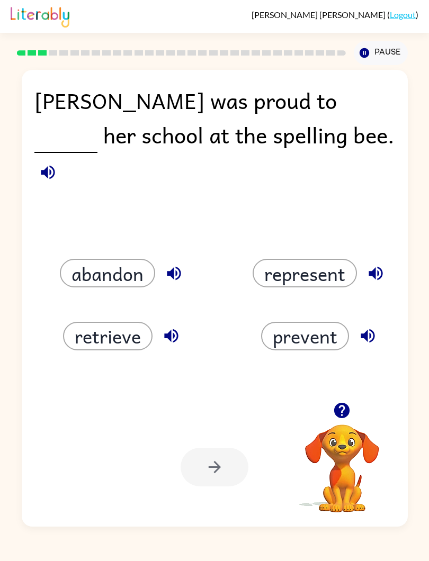
click at [320, 327] on button "prevent" at bounding box center [305, 336] width 88 height 29
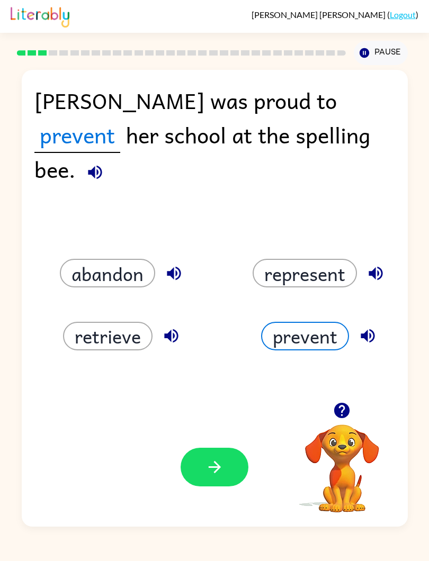
click at [329, 284] on button "represent" at bounding box center [305, 273] width 104 height 29
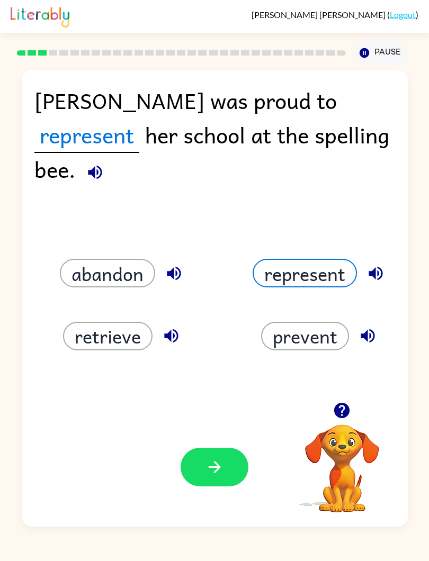
click at [230, 463] on button "button" at bounding box center [215, 467] width 68 height 39
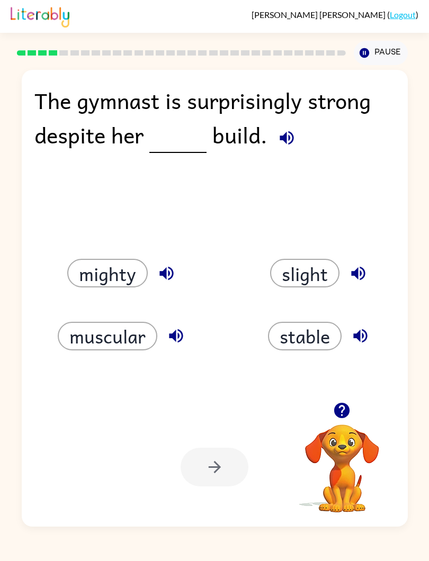
click at [120, 266] on button "mighty" at bounding box center [107, 273] width 80 height 29
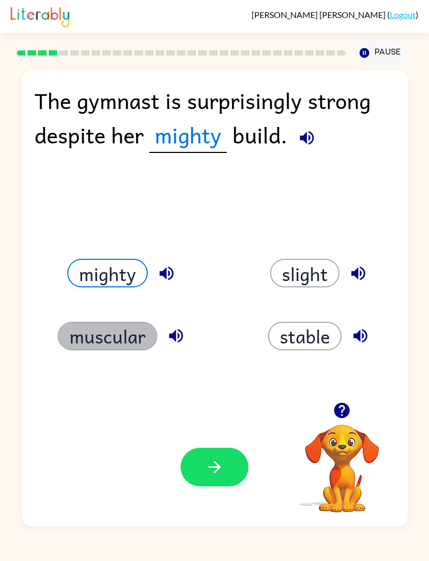
click at [79, 330] on button "muscular" at bounding box center [108, 336] width 100 height 29
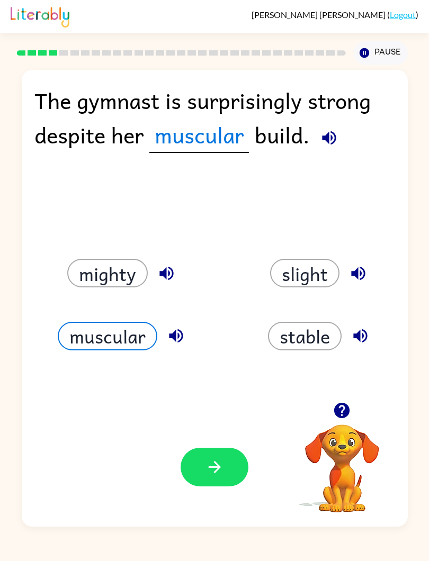
click at [94, 276] on button "mighty" at bounding box center [107, 273] width 80 height 29
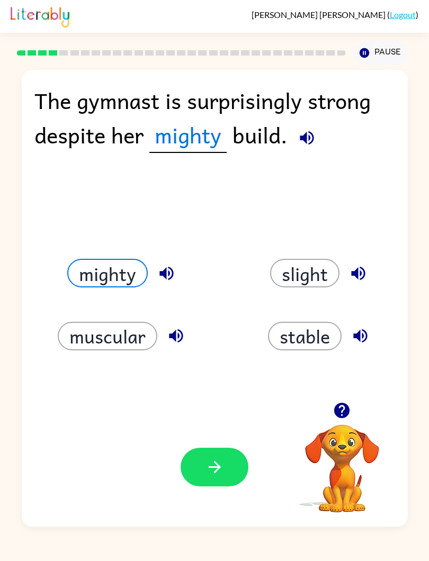
click at [325, 283] on button "slight" at bounding box center [304, 273] width 69 height 29
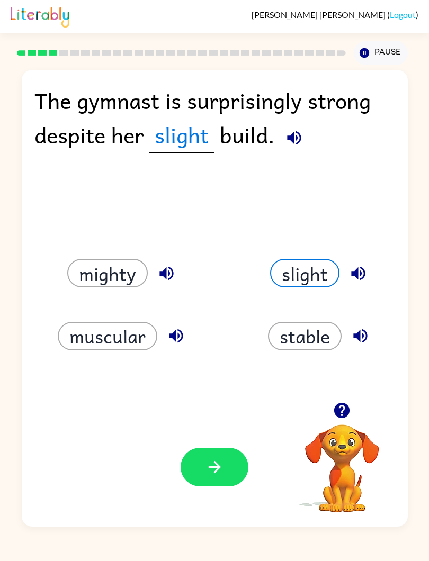
click at [313, 277] on button "slight" at bounding box center [304, 273] width 69 height 29
click at [90, 278] on button "mighty" at bounding box center [107, 273] width 80 height 29
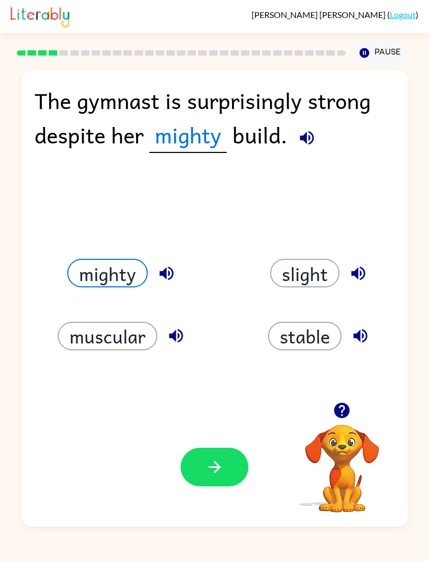
click at [325, 268] on button "slight" at bounding box center [304, 273] width 69 height 29
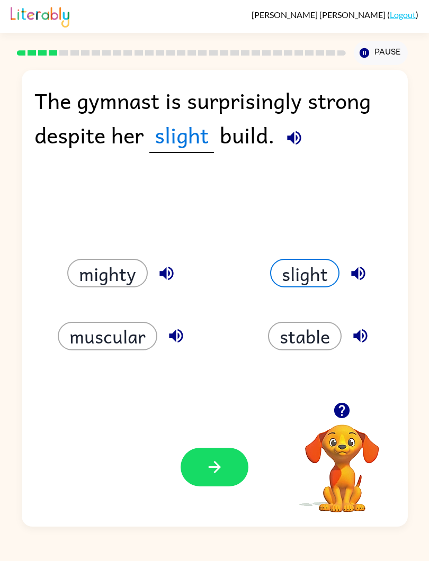
click at [240, 460] on button "button" at bounding box center [215, 467] width 68 height 39
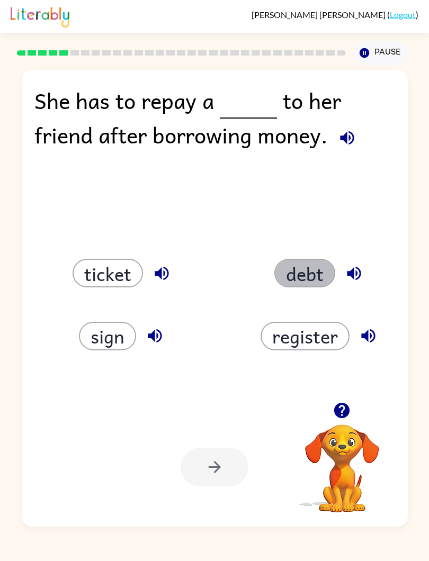
click at [313, 282] on button "debt" at bounding box center [304, 273] width 61 height 29
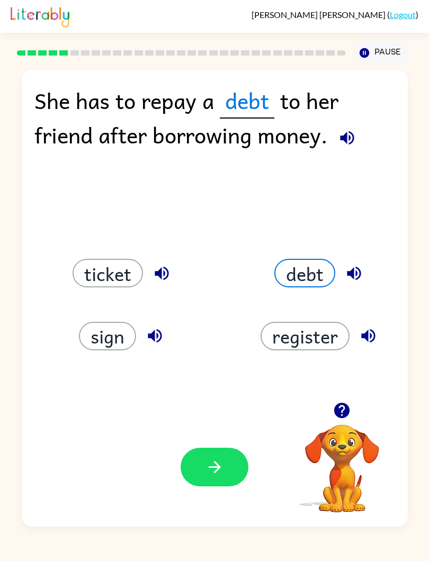
click at [228, 473] on button "button" at bounding box center [215, 467] width 68 height 39
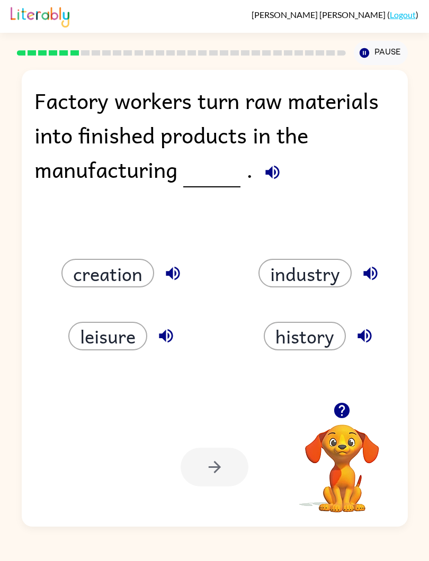
click at [278, 145] on div "Factory workers turn raw materials into finished products in the manufacturing ." at bounding box center [214, 123] width 360 height 80
click at [283, 160] on span at bounding box center [269, 169] width 33 height 34
click at [276, 172] on icon "button" at bounding box center [272, 172] width 19 height 19
click at [275, 172] on icon "button" at bounding box center [272, 172] width 19 height 19
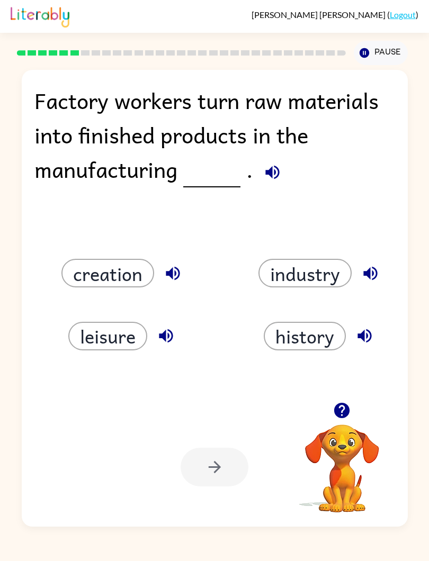
click at [288, 188] on div "Factory workers turn raw materials into finished products in the manufacturing …" at bounding box center [215, 298] width 386 height 457
click at [78, 122] on div "Factory workers turn raw materials into finished products in the manufacturing ." at bounding box center [214, 123] width 360 height 80
click at [75, 112] on div "Factory workers turn raw materials into finished products in the manufacturing ." at bounding box center [214, 123] width 360 height 80
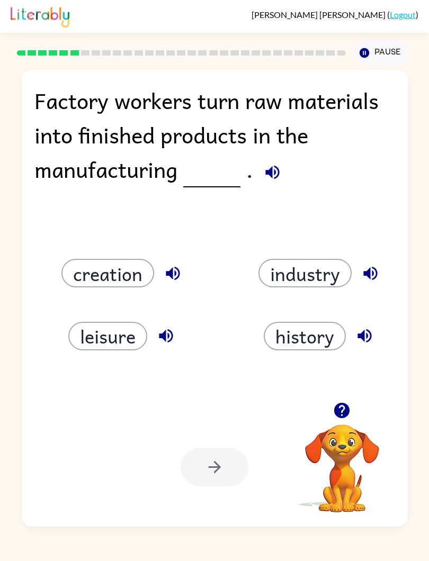
click at [275, 184] on button "button" at bounding box center [272, 172] width 27 height 27
click at [278, 187] on div "Factory workers turn raw materials into finished products in the manufacturing …" at bounding box center [215, 298] width 386 height 457
click at [275, 171] on icon "button" at bounding box center [272, 172] width 19 height 19
click at [69, 113] on div "Factory workers turn raw materials into finished products in the manufacturing ." at bounding box center [214, 123] width 360 height 80
click at [279, 183] on button "button" at bounding box center [272, 172] width 27 height 27
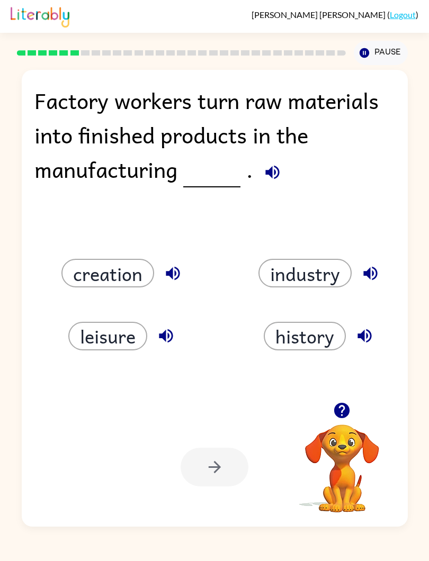
click at [284, 187] on div "Factory workers turn raw materials into finished products in the manufacturing …" at bounding box center [215, 298] width 386 height 457
click at [276, 168] on icon "button" at bounding box center [272, 173] width 14 height 14
click at [271, 169] on icon "button" at bounding box center [272, 173] width 14 height 14
click at [85, 323] on button "leisure" at bounding box center [107, 336] width 79 height 29
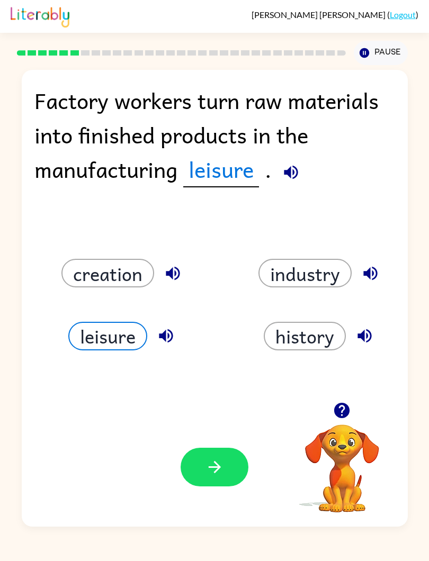
click at [312, 329] on button "history" at bounding box center [305, 336] width 82 height 29
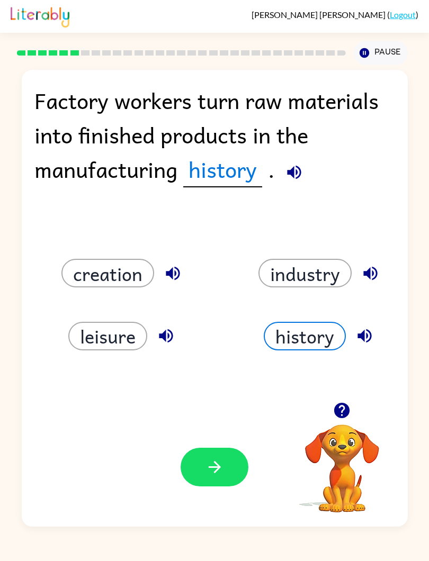
click at [329, 286] on button "industry" at bounding box center [304, 273] width 93 height 29
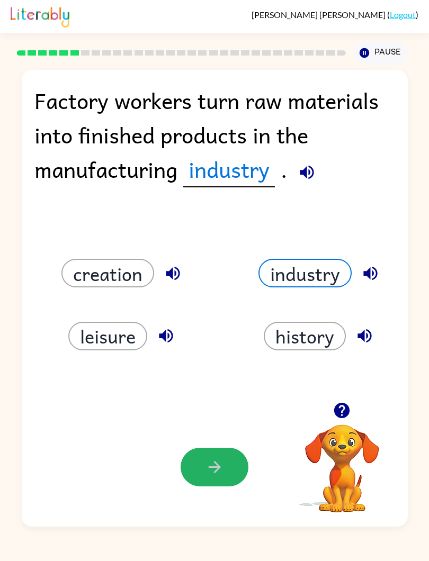
click at [222, 469] on icon "button" at bounding box center [214, 467] width 19 height 19
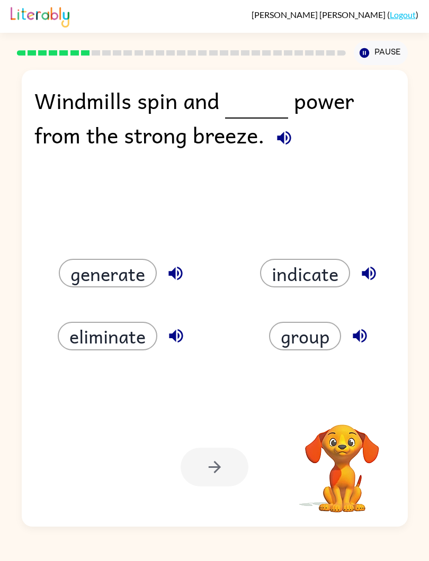
click at [65, 271] on button "generate" at bounding box center [108, 273] width 98 height 29
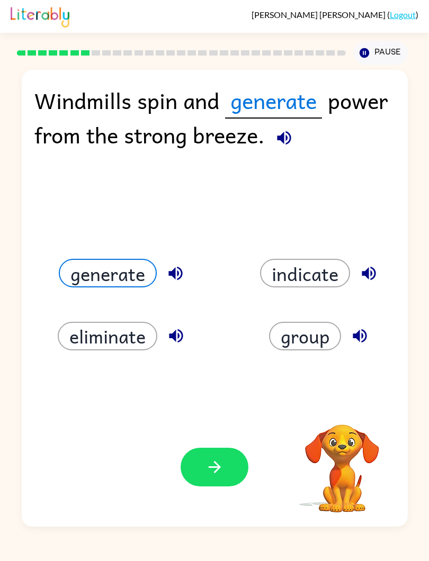
click at [241, 466] on button "button" at bounding box center [215, 467] width 68 height 39
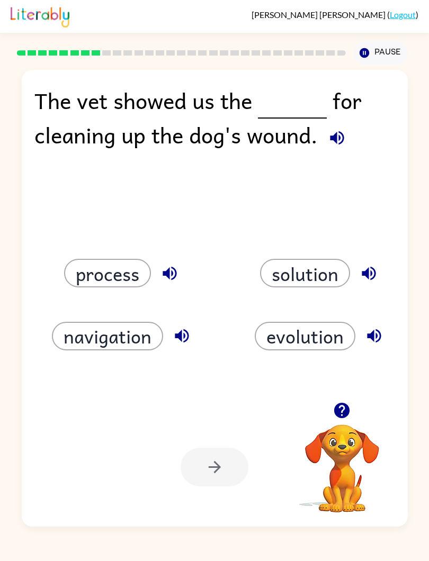
click at [81, 278] on button "process" at bounding box center [107, 273] width 87 height 29
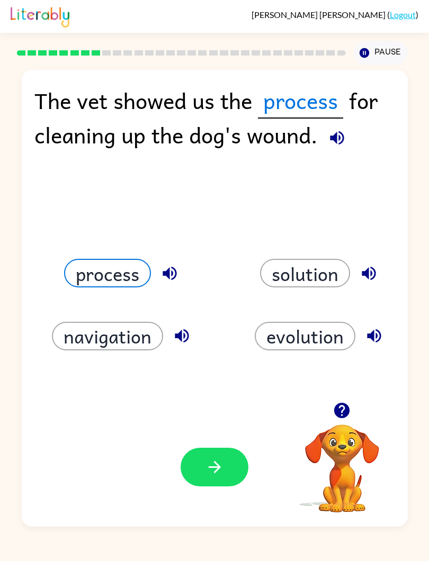
click at [270, 419] on div "Your browser must support playing .mp4 files to use Literably. Please try using…" at bounding box center [215, 467] width 386 height 119
click at [94, 272] on button "process" at bounding box center [107, 273] width 87 height 29
click at [244, 456] on button "button" at bounding box center [215, 467] width 68 height 39
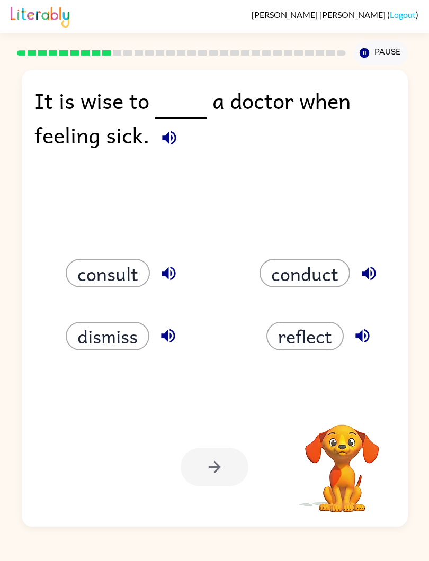
click at [170, 143] on icon "button" at bounding box center [169, 138] width 19 height 19
click at [160, 135] on icon "button" at bounding box center [169, 138] width 19 height 19
click at [301, 264] on button "conduct" at bounding box center [304, 273] width 91 height 29
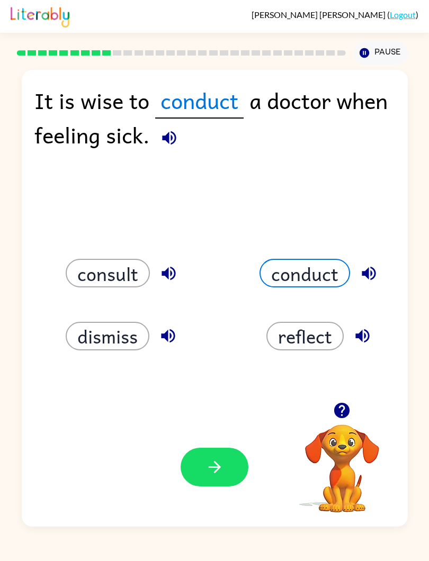
click at [318, 330] on button "reflect" at bounding box center [304, 336] width 77 height 29
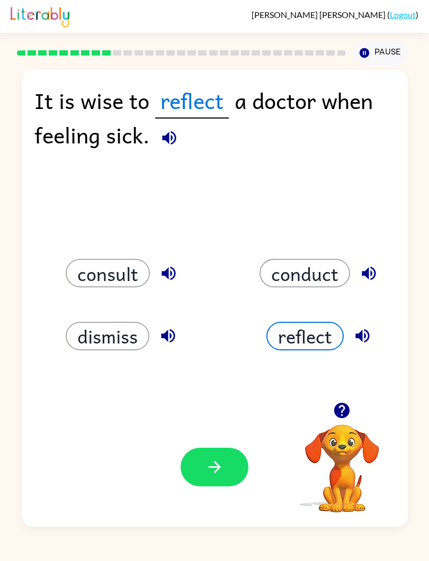
click at [77, 327] on button "dismiss" at bounding box center [108, 336] width 84 height 29
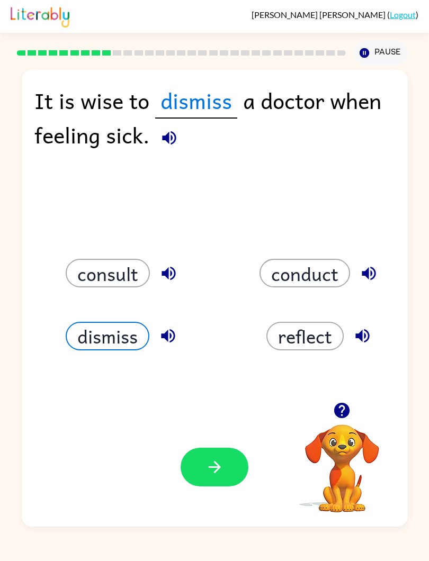
click at [79, 292] on div "dismiss" at bounding box center [115, 323] width 197 height 63
click at [73, 276] on button "consult" at bounding box center [108, 273] width 84 height 29
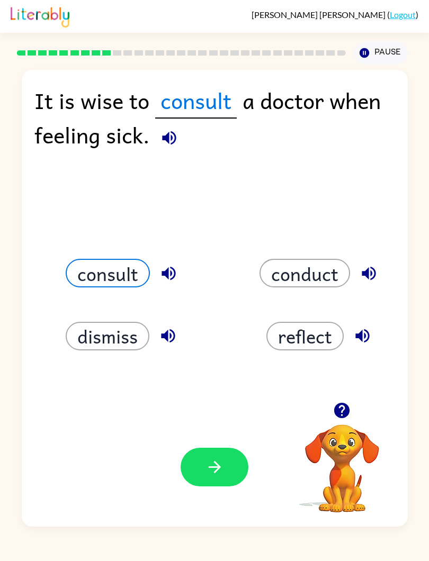
click at [234, 462] on button "button" at bounding box center [215, 467] width 68 height 39
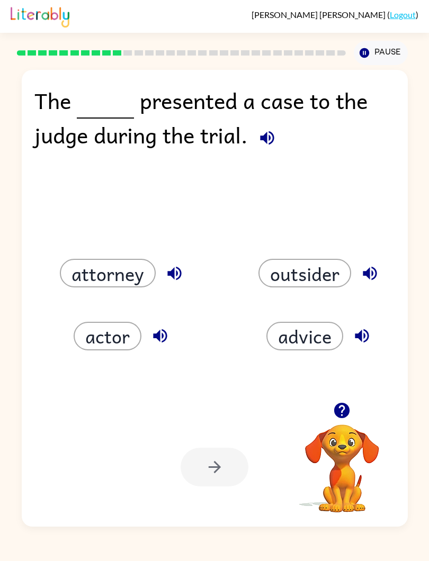
click at [129, 269] on button "attorney" at bounding box center [108, 273] width 96 height 29
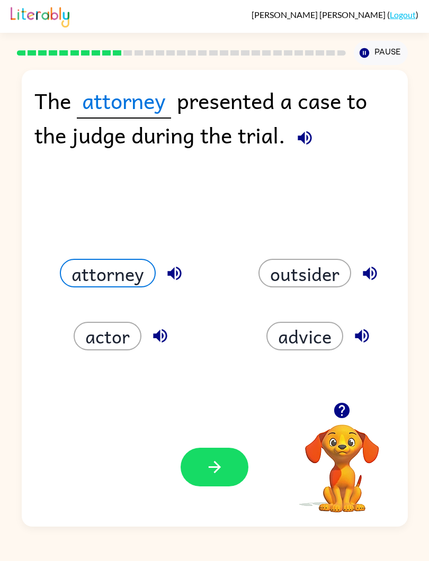
click at [202, 482] on button "button" at bounding box center [215, 467] width 68 height 39
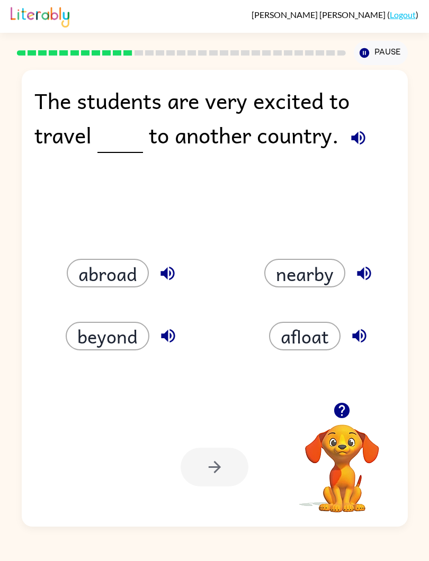
click at [317, 311] on div "afloat" at bounding box center [312, 323] width 197 height 63
click at [302, 347] on button "afloat" at bounding box center [304, 336] width 71 height 29
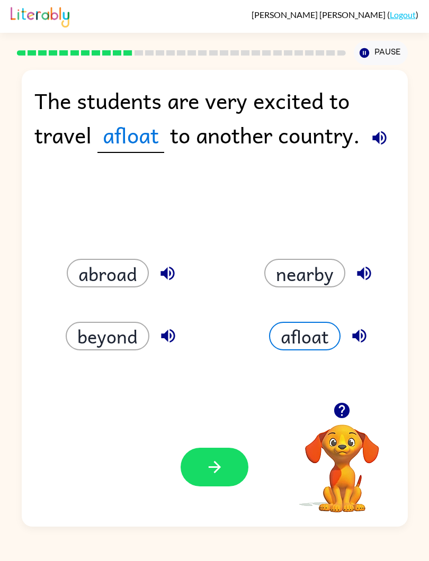
click at [315, 264] on button "nearby" at bounding box center [304, 273] width 81 height 29
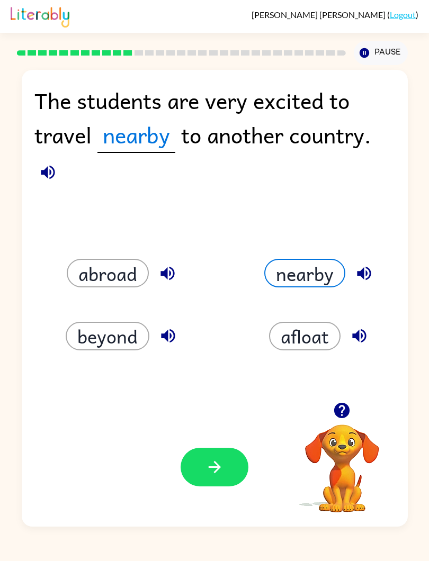
click at [99, 282] on button "abroad" at bounding box center [108, 273] width 82 height 29
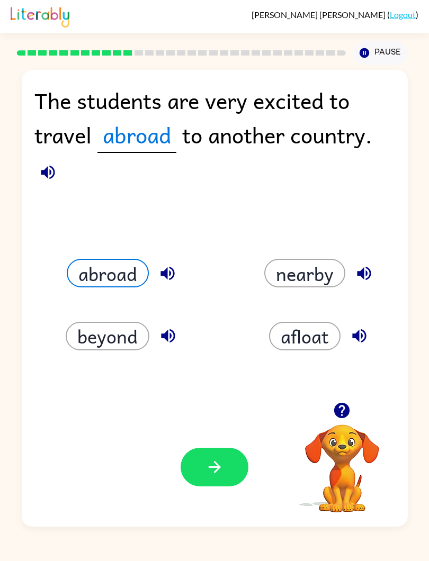
click at [323, 262] on button "nearby" at bounding box center [304, 273] width 81 height 29
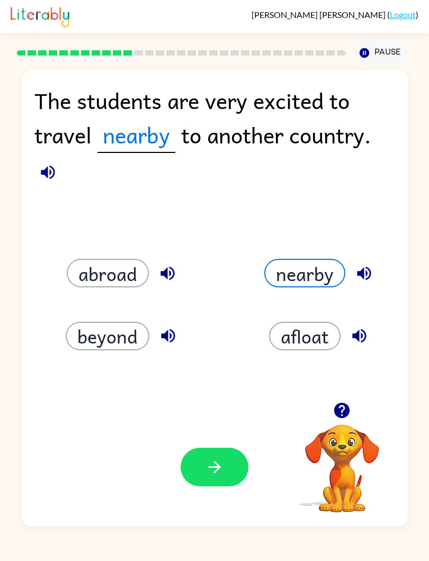
click at [77, 269] on button "abroad" at bounding box center [108, 273] width 82 height 29
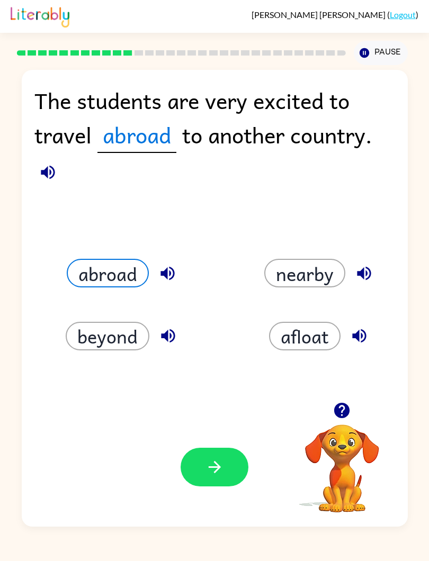
click at [327, 280] on button "nearby" at bounding box center [304, 273] width 81 height 29
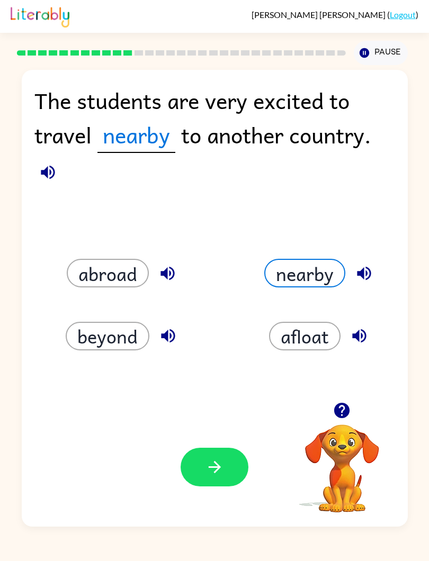
click at [327, 279] on button "nearby" at bounding box center [304, 273] width 81 height 29
click at [321, 267] on button "nearby" at bounding box center [304, 273] width 81 height 29
click at [322, 274] on button "nearby" at bounding box center [304, 273] width 81 height 29
click at [111, 327] on button "beyond" at bounding box center [108, 336] width 84 height 29
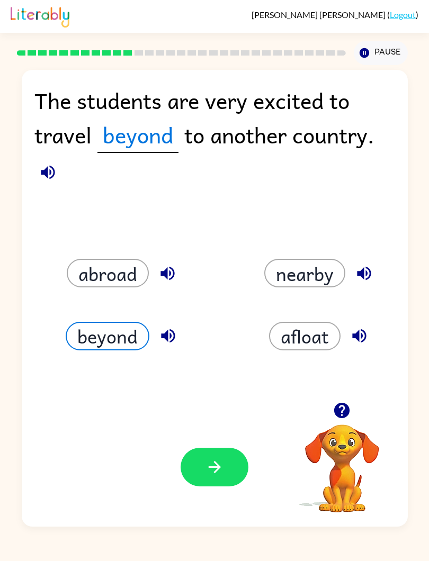
click at [76, 261] on button "abroad" at bounding box center [108, 273] width 82 height 29
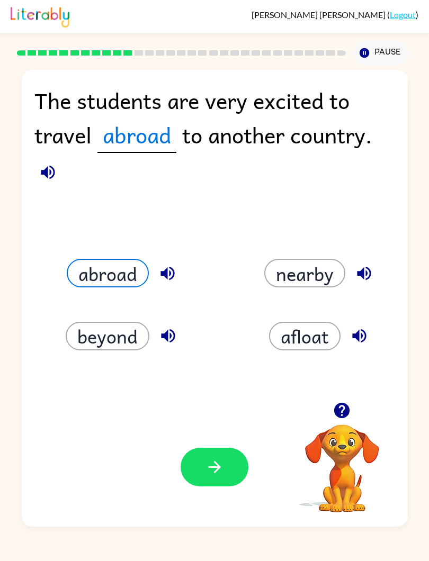
click at [74, 259] on div "abroad" at bounding box center [124, 273] width 173 height 29
click at [190, 452] on button "button" at bounding box center [215, 467] width 68 height 39
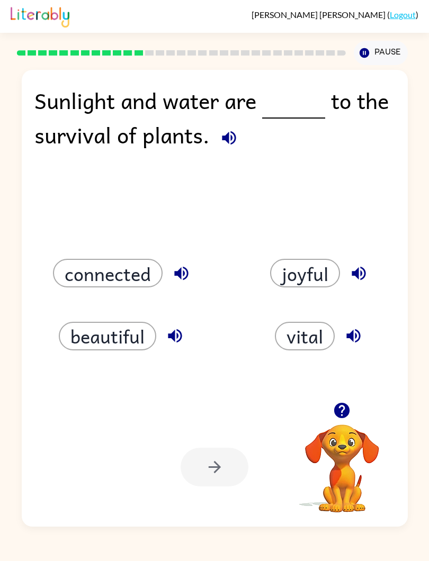
click at [330, 344] on button "vital" at bounding box center [305, 336] width 60 height 29
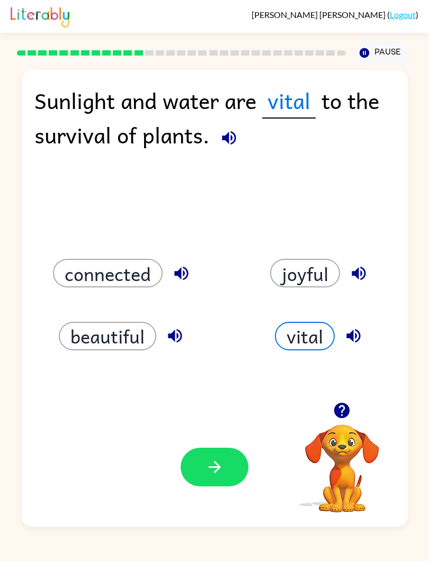
click at [219, 483] on button "button" at bounding box center [215, 467] width 68 height 39
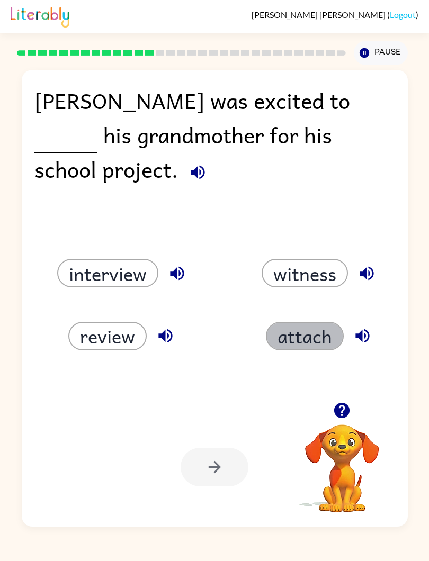
click at [321, 323] on button "attach" at bounding box center [305, 336] width 78 height 29
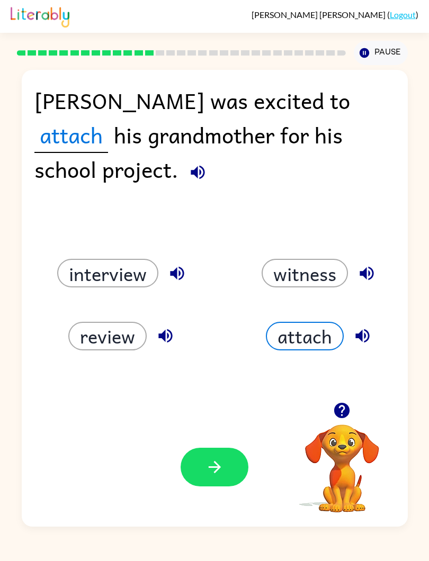
click at [329, 256] on div "witness" at bounding box center [312, 260] width 197 height 63
click at [328, 263] on button "witness" at bounding box center [305, 273] width 86 height 29
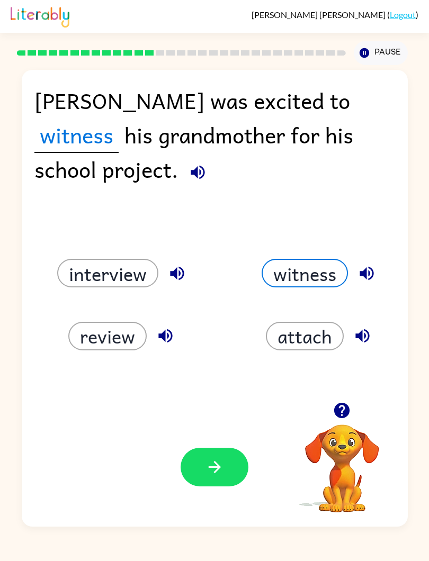
click at [94, 275] on button "interview" at bounding box center [107, 273] width 101 height 29
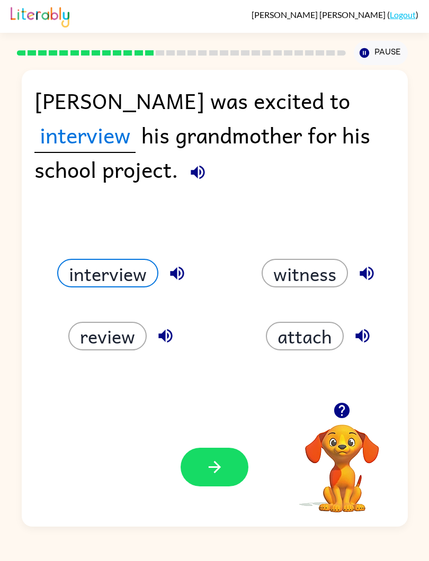
click at [228, 460] on button "button" at bounding box center [215, 467] width 68 height 39
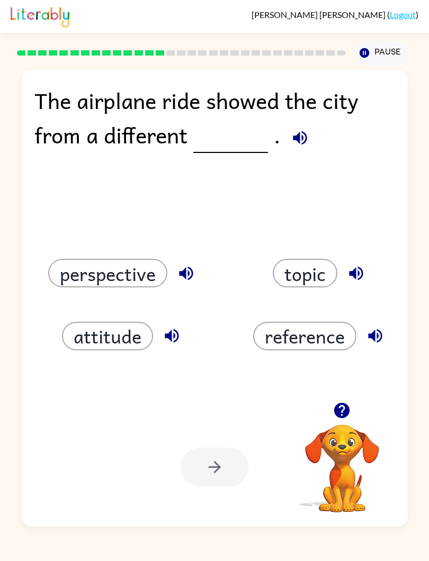
click at [83, 271] on button "perspective" at bounding box center [107, 273] width 119 height 29
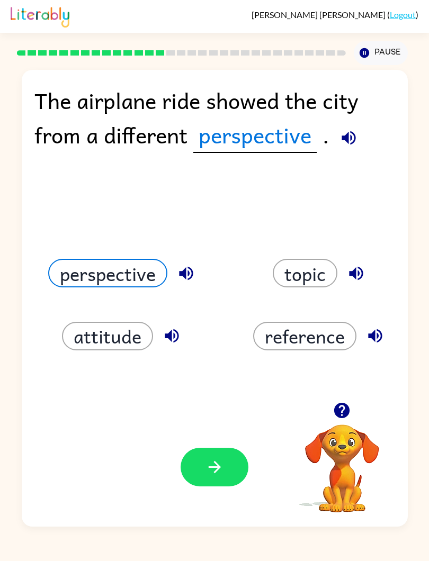
click at [190, 471] on button "button" at bounding box center [215, 467] width 68 height 39
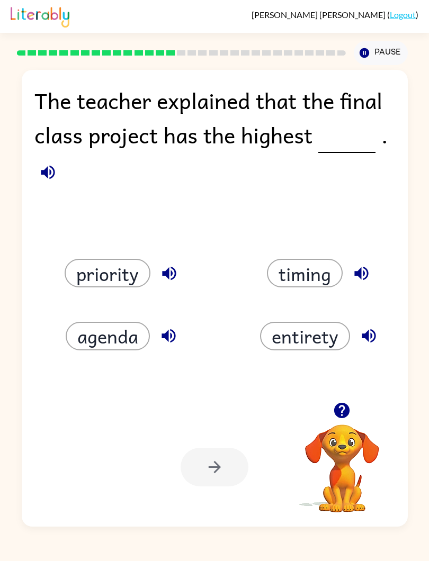
click at [316, 332] on button "entirety" at bounding box center [305, 336] width 90 height 29
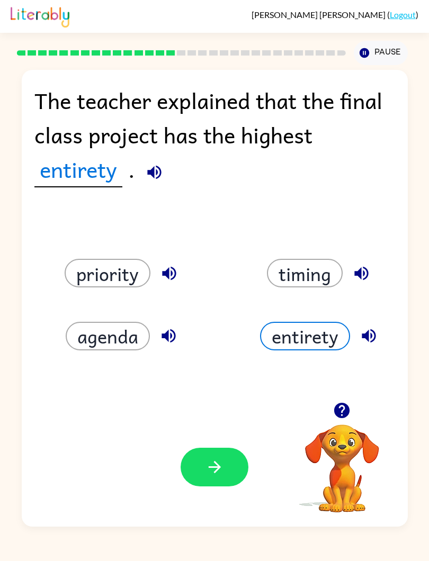
click at [92, 269] on button "priority" at bounding box center [108, 273] width 86 height 29
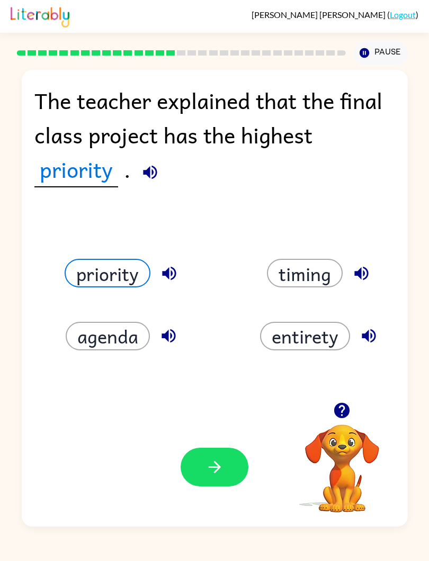
click at [312, 268] on button "timing" at bounding box center [305, 273] width 76 height 29
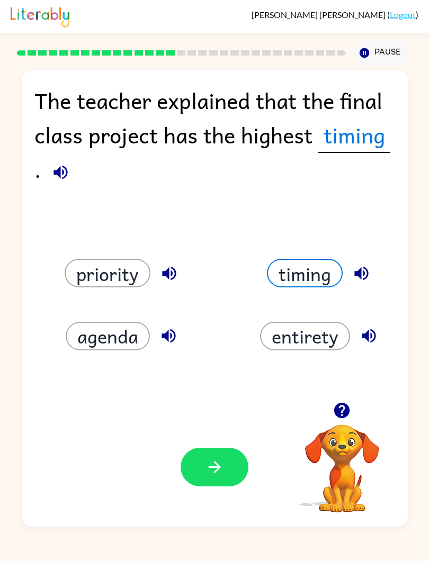
click at [336, 325] on button "entirety" at bounding box center [305, 336] width 90 height 29
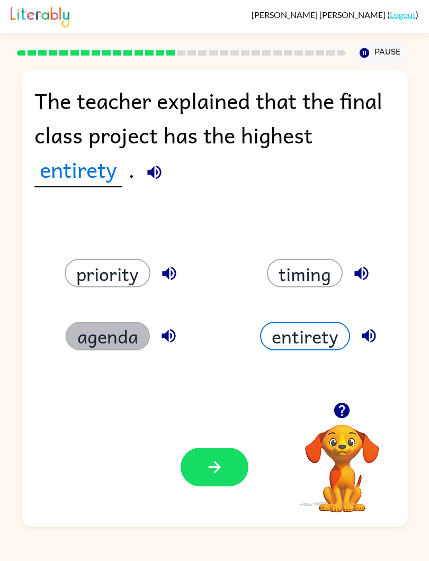
click at [79, 325] on button "agenda" at bounding box center [108, 336] width 84 height 29
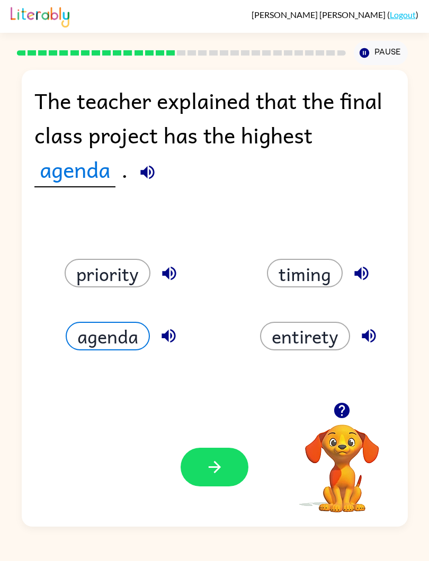
click at [82, 270] on button "priority" at bounding box center [108, 273] width 86 height 29
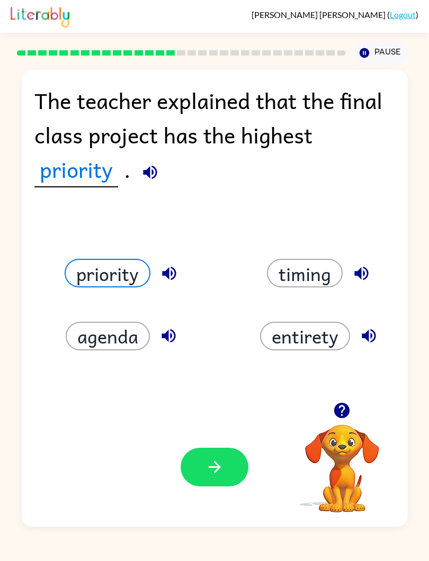
click at [234, 463] on button "button" at bounding box center [215, 467] width 68 height 39
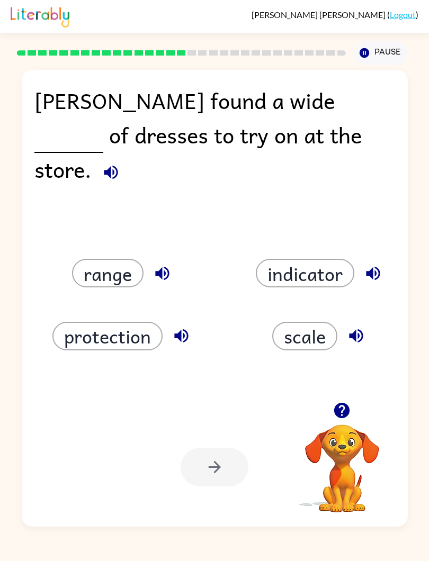
click at [327, 338] on button "scale" at bounding box center [304, 336] width 65 height 29
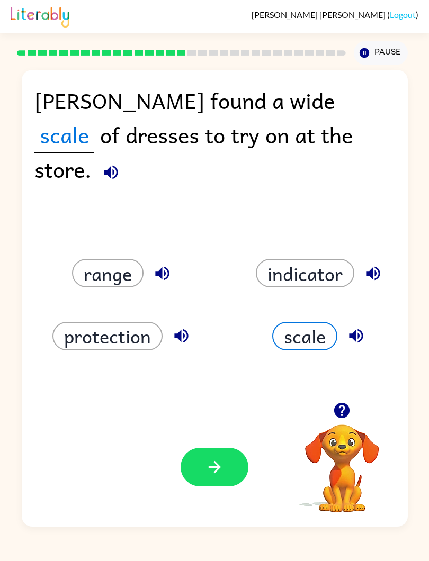
click at [235, 452] on button "button" at bounding box center [215, 467] width 68 height 39
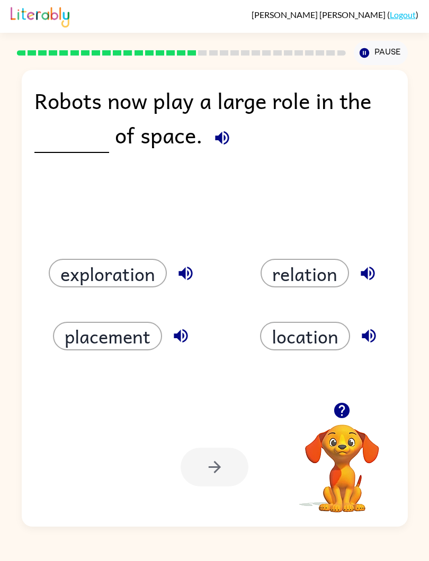
click at [85, 332] on button "placement" at bounding box center [107, 336] width 109 height 29
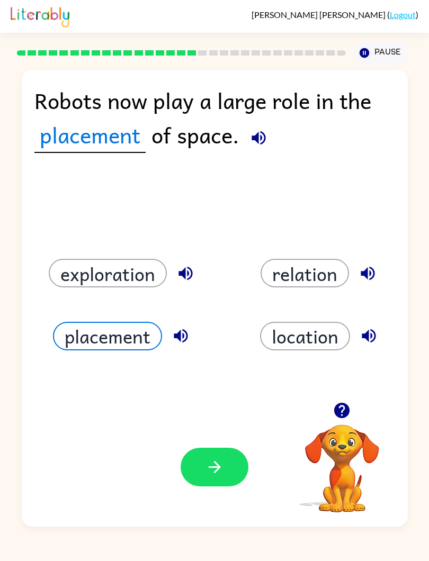
click at [245, 471] on button "button" at bounding box center [215, 467] width 68 height 39
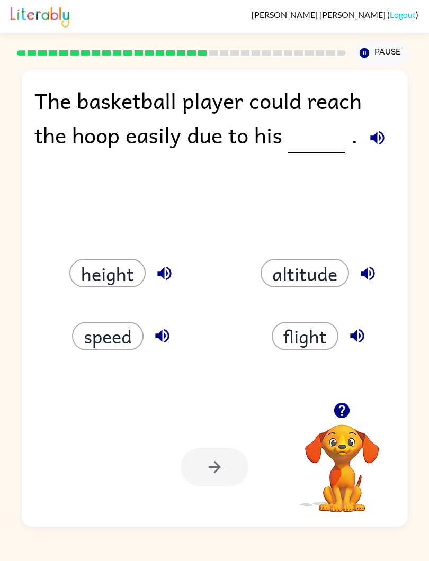
click at [88, 269] on button "height" at bounding box center [107, 273] width 76 height 29
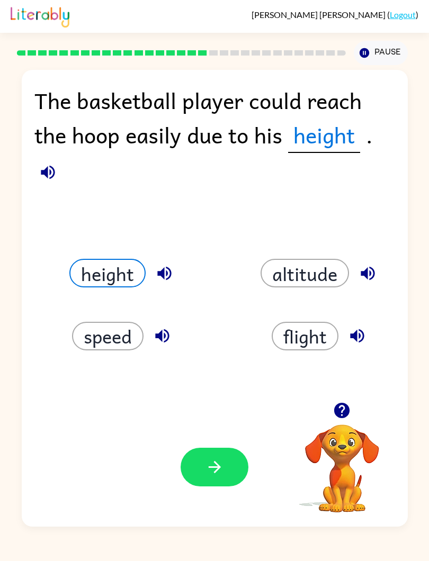
click at [220, 462] on icon "button" at bounding box center [214, 467] width 19 height 19
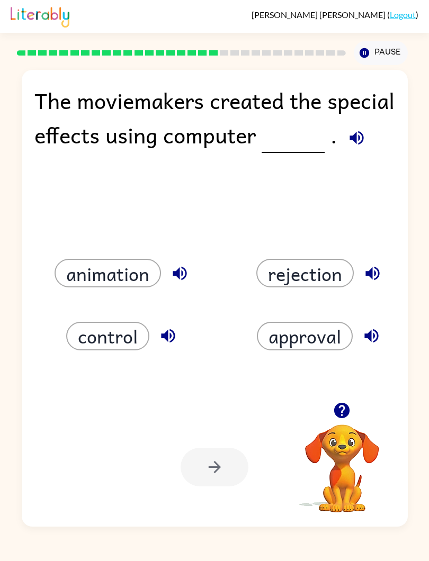
click at [75, 281] on button "animation" at bounding box center [108, 273] width 106 height 29
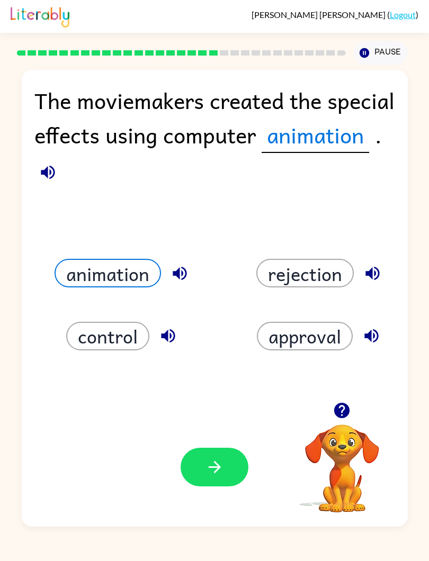
click at [247, 467] on button "button" at bounding box center [215, 467] width 68 height 39
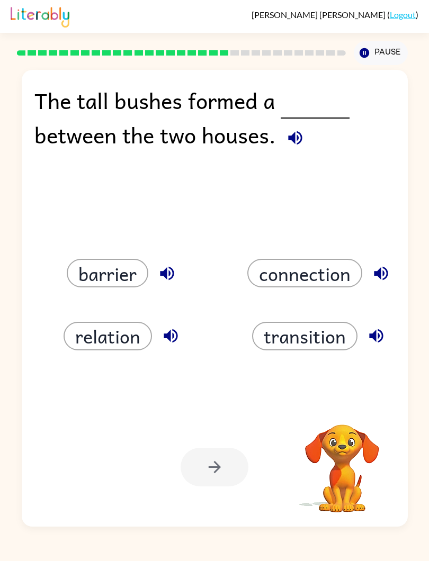
click at [85, 269] on button "barrier" at bounding box center [108, 273] width 82 height 29
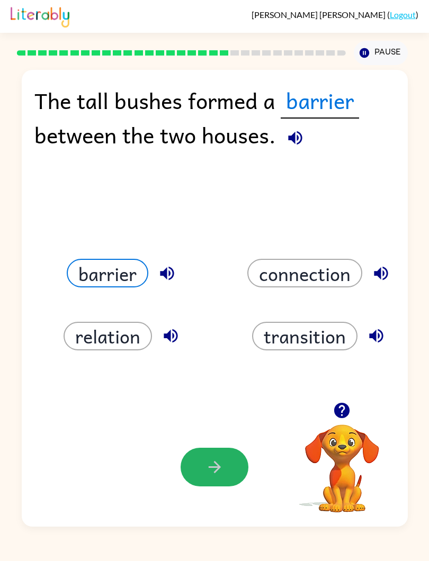
click at [234, 467] on button "button" at bounding box center [215, 467] width 68 height 39
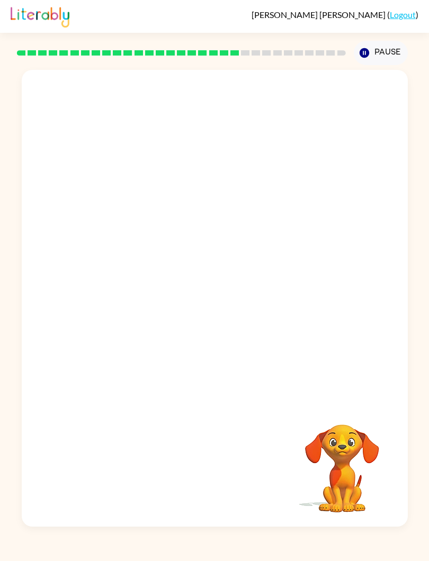
click at [390, 152] on video "Your browser must support playing .mp4 files to use Literably. Please try using…" at bounding box center [215, 236] width 386 height 332
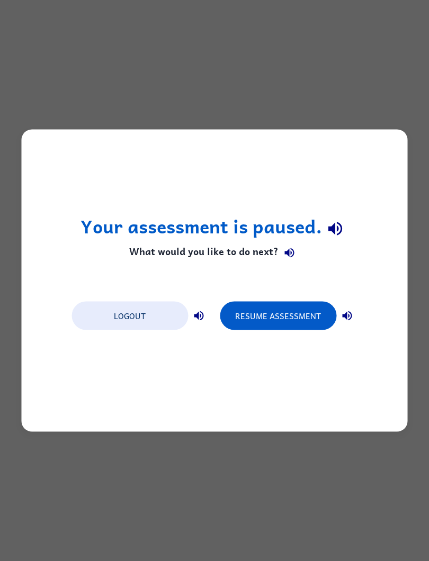
click at [295, 313] on button "Resume Assessment" at bounding box center [278, 316] width 116 height 29
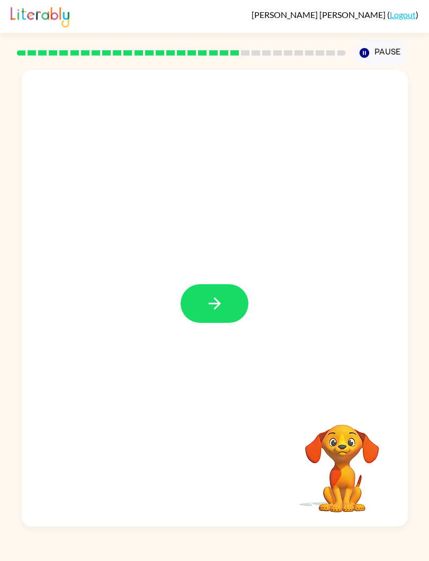
click at [206, 314] on button "button" at bounding box center [215, 303] width 68 height 39
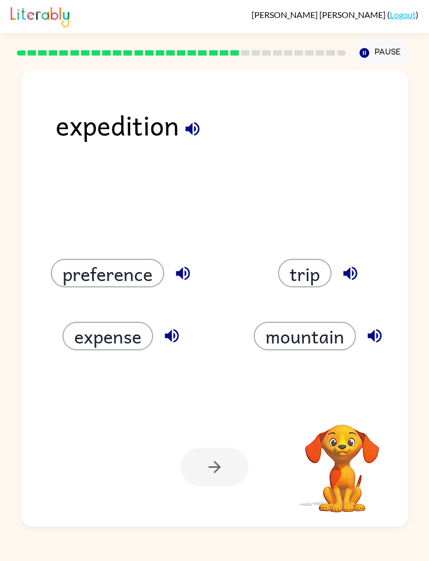
click at [313, 282] on button "trip" at bounding box center [304, 273] width 53 height 29
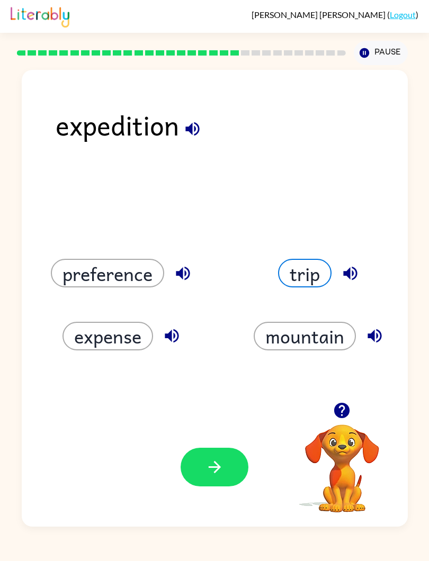
click at [232, 467] on button "button" at bounding box center [215, 467] width 68 height 39
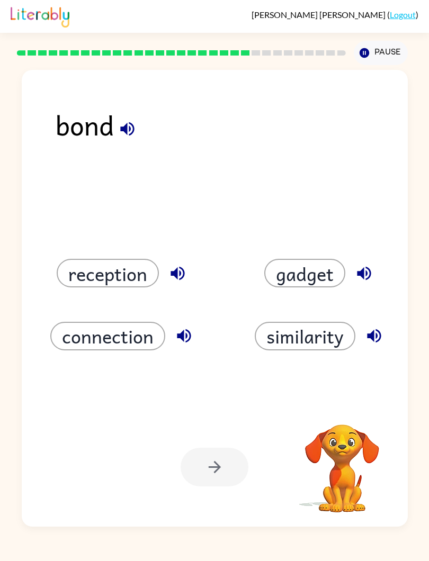
click at [327, 267] on button "gadget" at bounding box center [304, 273] width 81 height 29
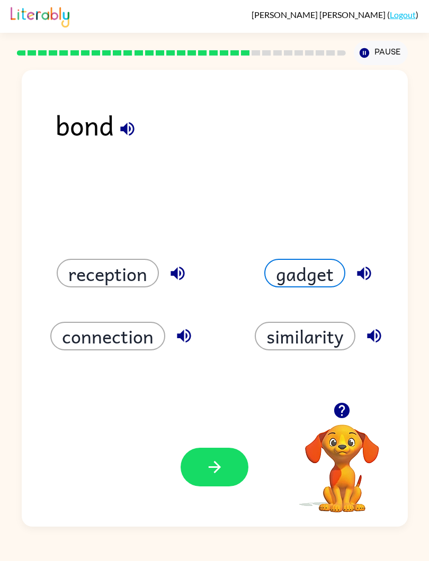
click at [322, 350] on button "similarity" at bounding box center [305, 336] width 101 height 29
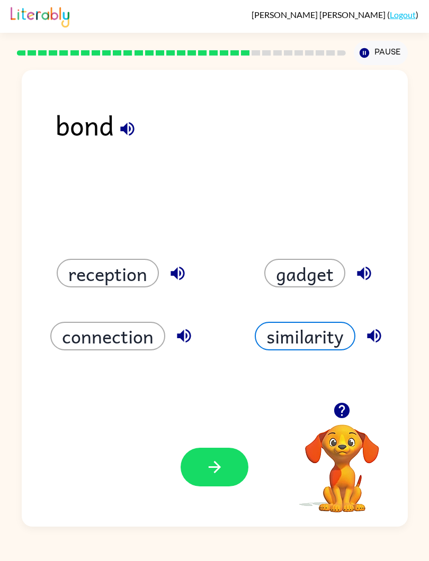
click at [292, 287] on button "gadget" at bounding box center [304, 273] width 81 height 29
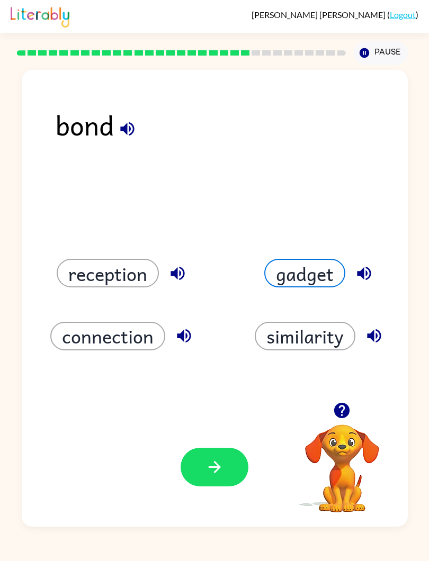
click at [149, 262] on button "reception" at bounding box center [108, 273] width 102 height 29
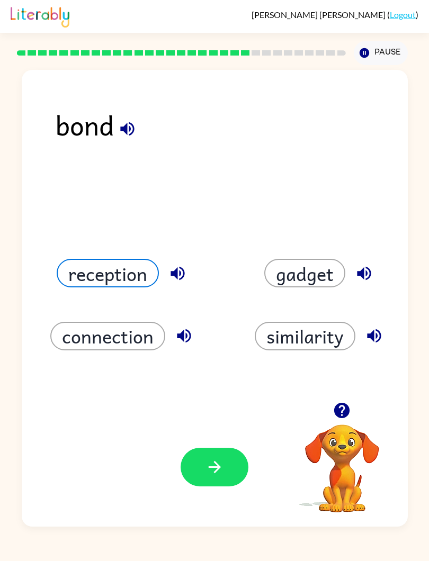
click at [124, 324] on button "connection" at bounding box center [107, 336] width 115 height 29
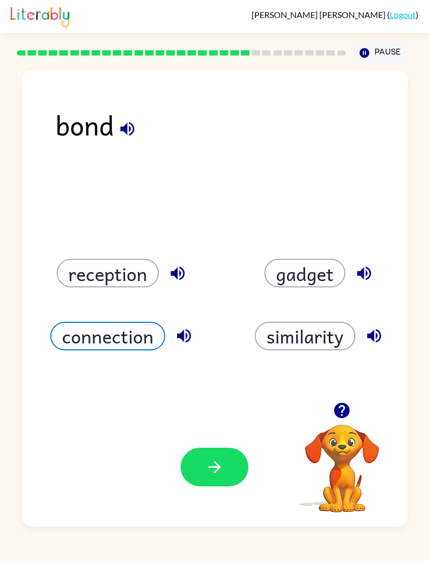
click at [236, 459] on button "button" at bounding box center [215, 467] width 68 height 39
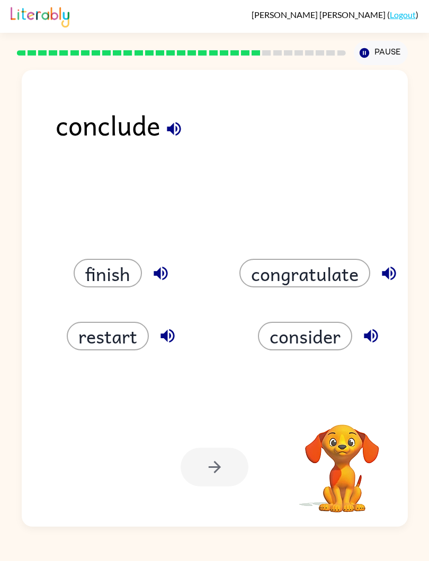
click at [125, 276] on button "finish" at bounding box center [108, 273] width 68 height 29
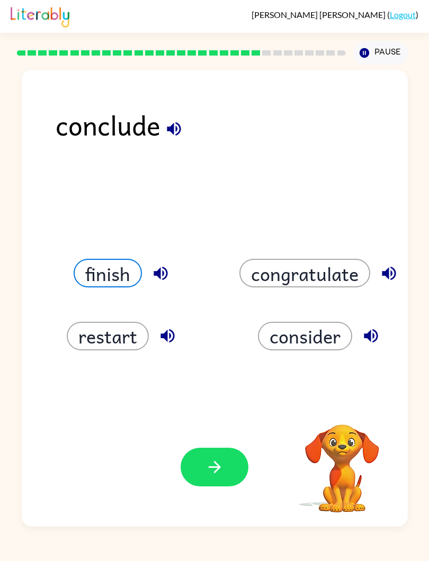
click at [220, 463] on icon "button" at bounding box center [214, 467] width 19 height 19
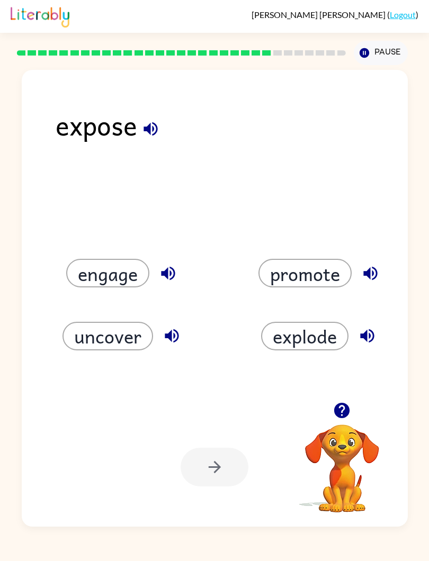
click at [163, 343] on icon "button" at bounding box center [172, 336] width 19 height 19
click at [146, 340] on button "uncover" at bounding box center [107, 336] width 91 height 29
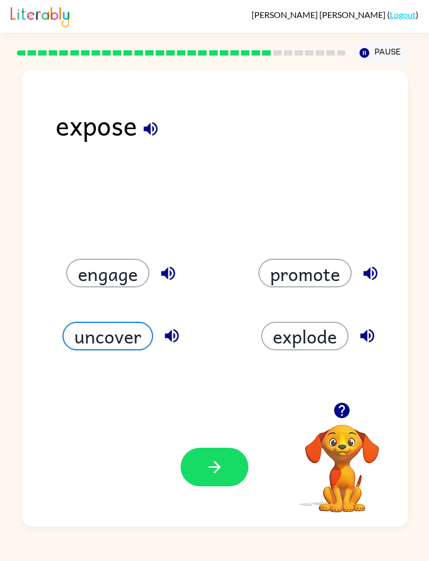
click at [228, 465] on button "button" at bounding box center [215, 467] width 68 height 39
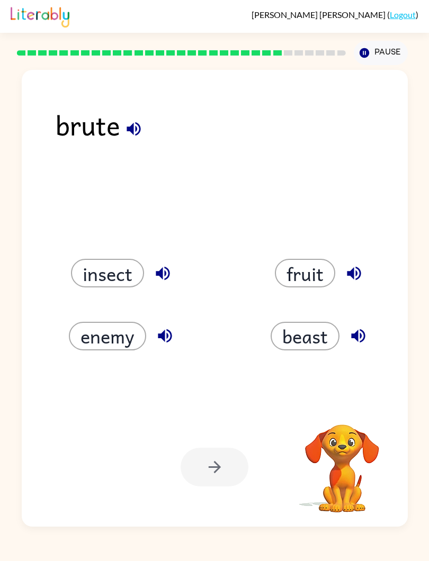
click at [316, 330] on button "beast" at bounding box center [305, 336] width 69 height 29
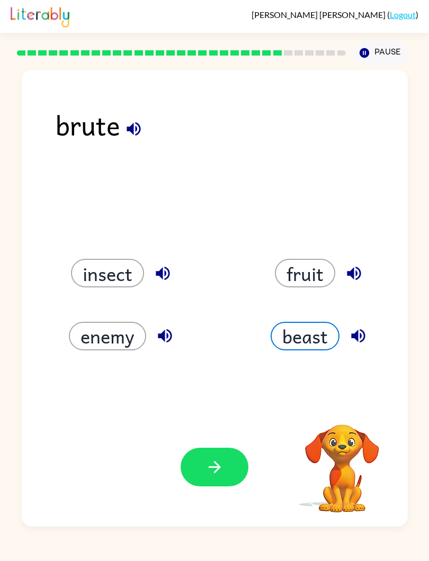
click at [229, 464] on button "button" at bounding box center [215, 467] width 68 height 39
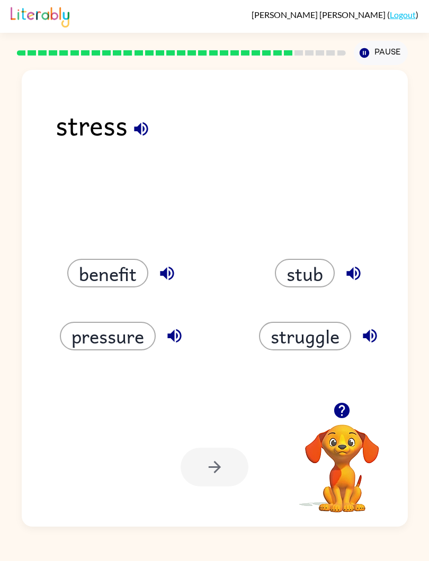
click at [242, 467] on div at bounding box center [215, 467] width 68 height 39
click at [157, 323] on div "pressure" at bounding box center [124, 336] width 173 height 29
click at [139, 344] on button "pressure" at bounding box center [108, 336] width 96 height 29
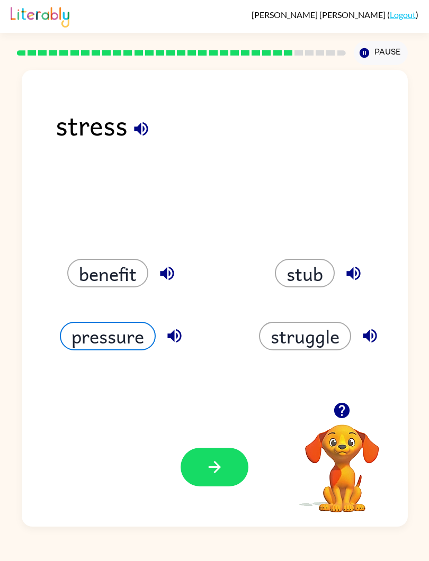
click at [224, 459] on button "button" at bounding box center [215, 467] width 68 height 39
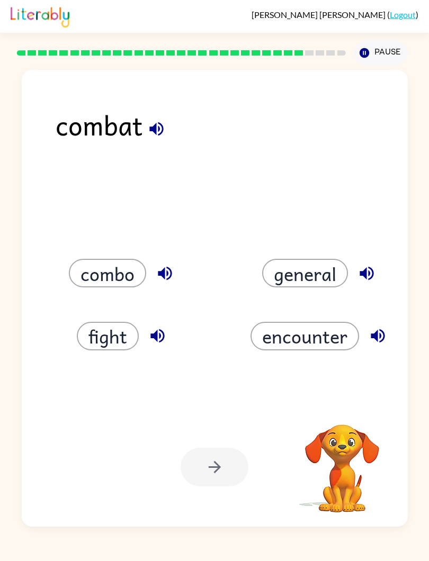
click at [129, 349] on button "fight" at bounding box center [108, 336] width 62 height 29
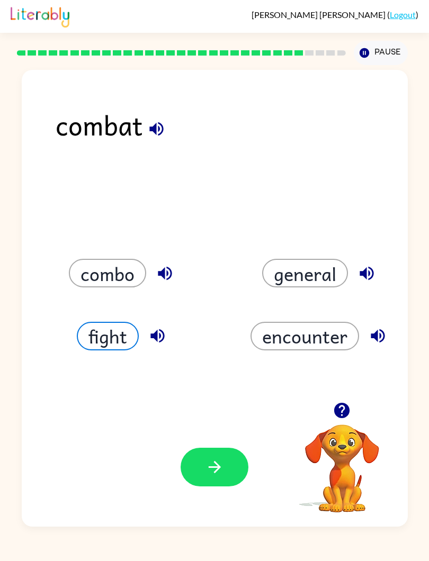
click at [219, 465] on icon "button" at bounding box center [214, 467] width 19 height 19
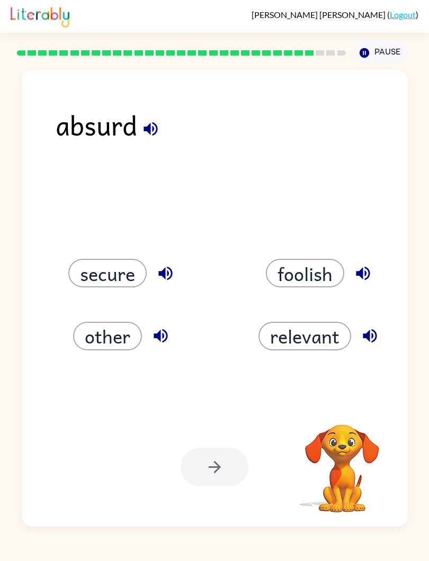
click at [334, 270] on button "foolish" at bounding box center [305, 273] width 78 height 29
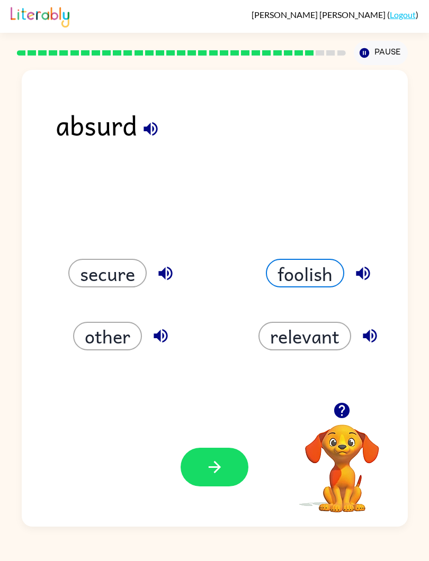
click at [230, 467] on button "button" at bounding box center [215, 467] width 68 height 39
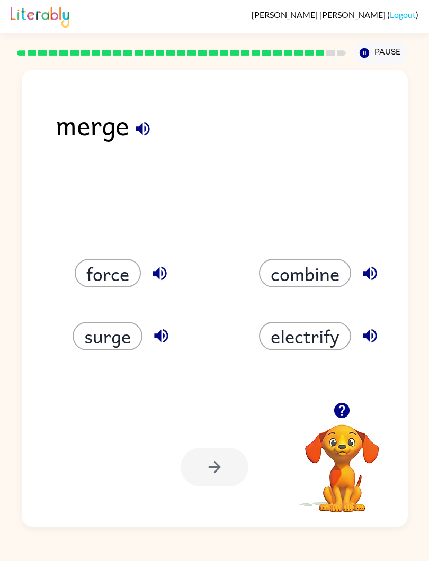
click at [327, 263] on button "combine" at bounding box center [305, 273] width 92 height 29
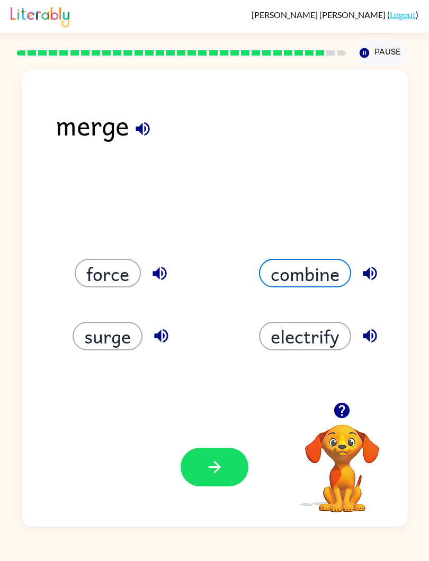
click at [319, 317] on div "electrify" at bounding box center [312, 323] width 197 height 63
click at [330, 322] on button "electrify" at bounding box center [305, 336] width 92 height 29
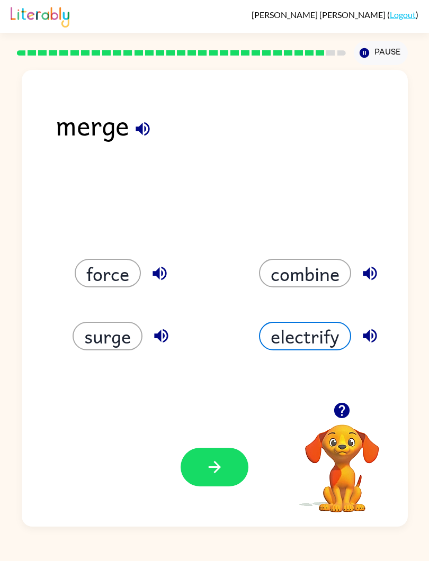
click at [328, 262] on button "combine" at bounding box center [305, 273] width 92 height 29
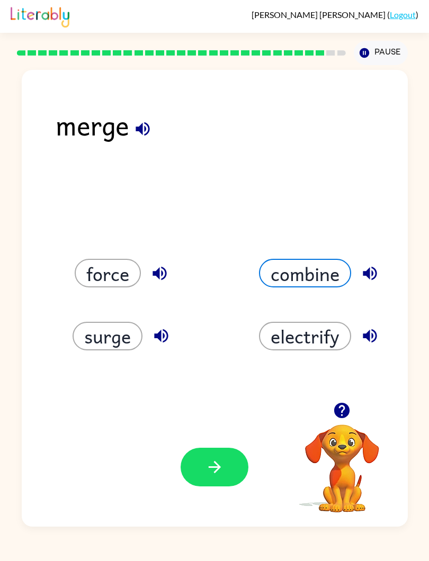
click at [127, 345] on button "surge" at bounding box center [108, 336] width 70 height 29
click at [118, 278] on button "force" at bounding box center [108, 273] width 66 height 29
click at [125, 343] on button "surge" at bounding box center [108, 336] width 70 height 29
click at [128, 286] on button "force" at bounding box center [108, 273] width 66 height 29
click at [228, 455] on button "button" at bounding box center [215, 467] width 68 height 39
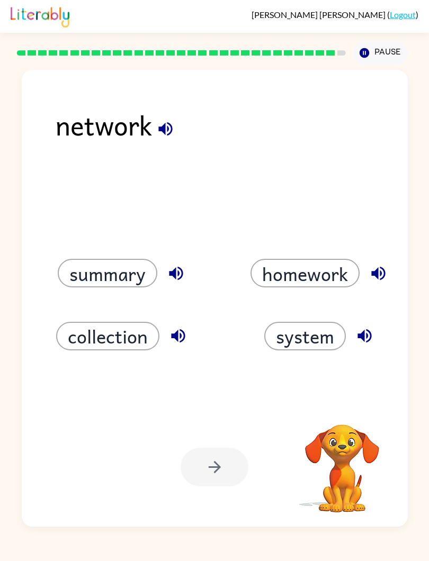
click at [334, 267] on button "homework" at bounding box center [304, 273] width 109 height 29
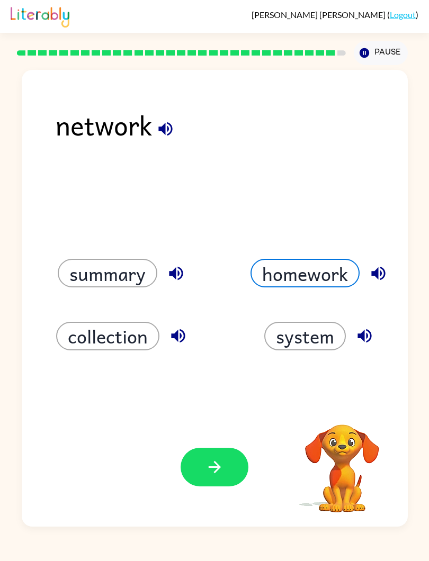
click at [314, 343] on button "system" at bounding box center [305, 336] width 82 height 29
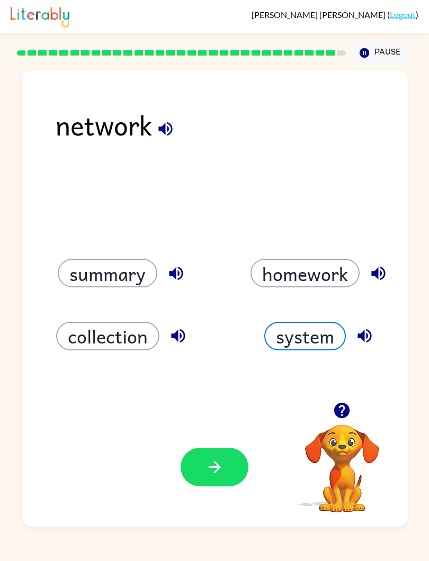
click at [222, 466] on icon "button" at bounding box center [214, 467] width 19 height 19
